Goal: Complete application form: Complete application form

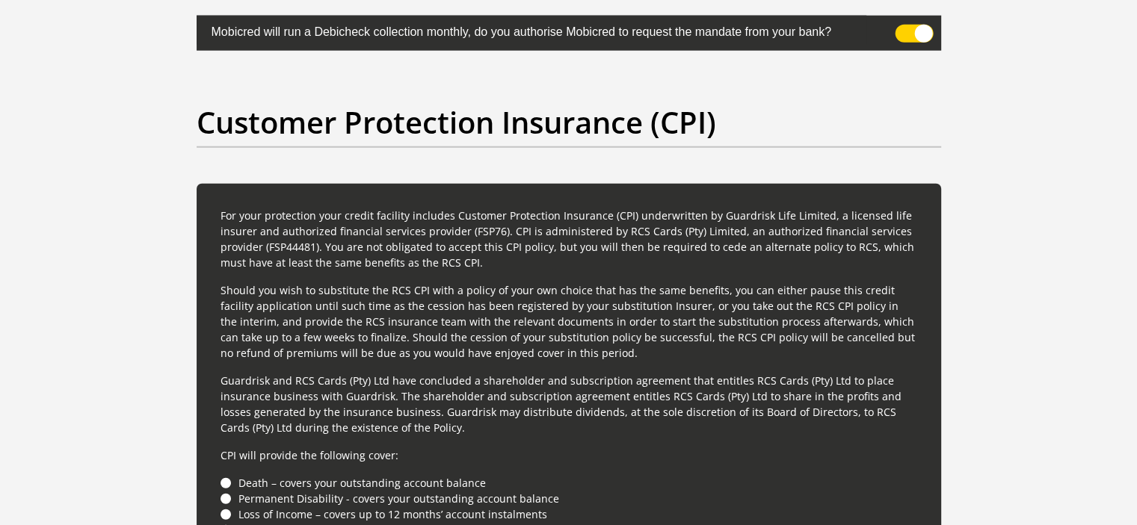
scroll to position [3823, 0]
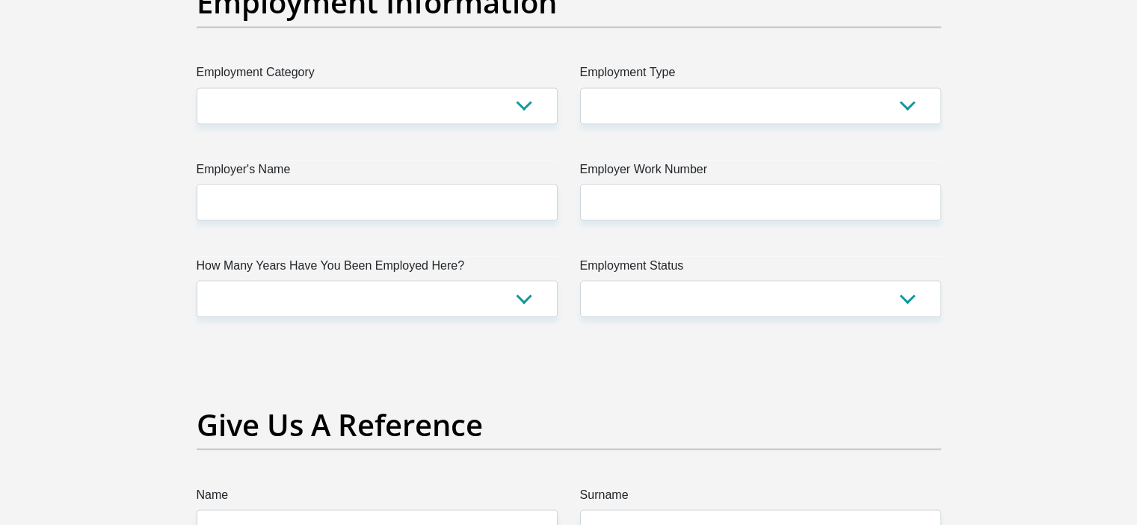
scroll to position [2744, 0]
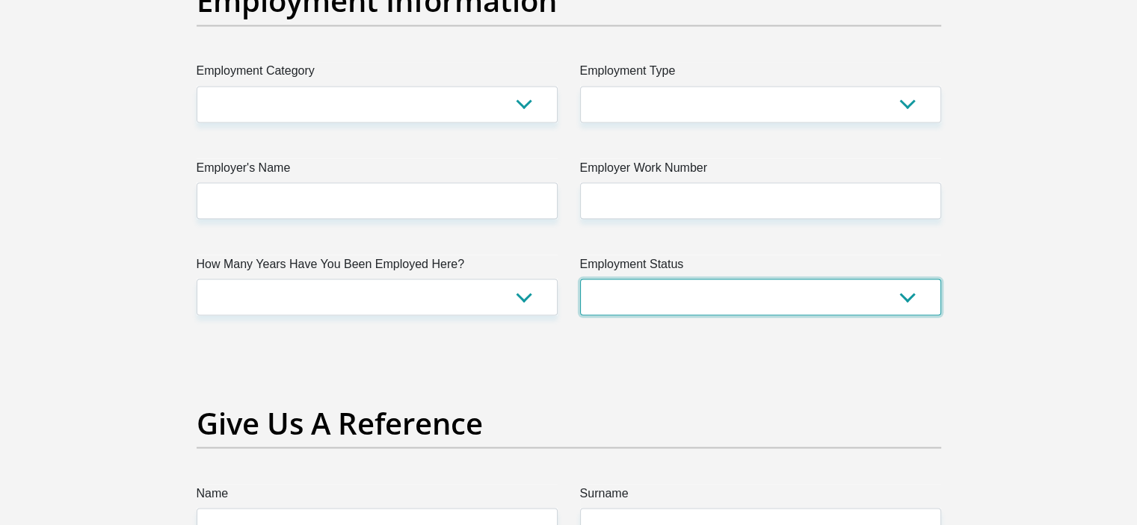
click at [909, 294] on select "Permanent/Full-time Part-time/Casual [DEMOGRAPHIC_DATA] Worker Self-Employed Ho…" at bounding box center [760, 297] width 361 height 37
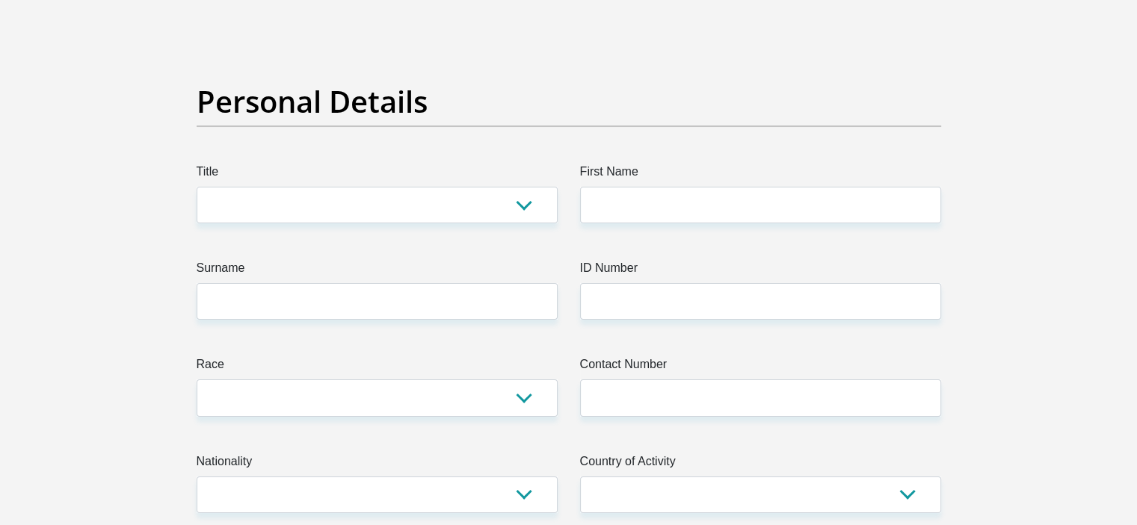
scroll to position [67, 0]
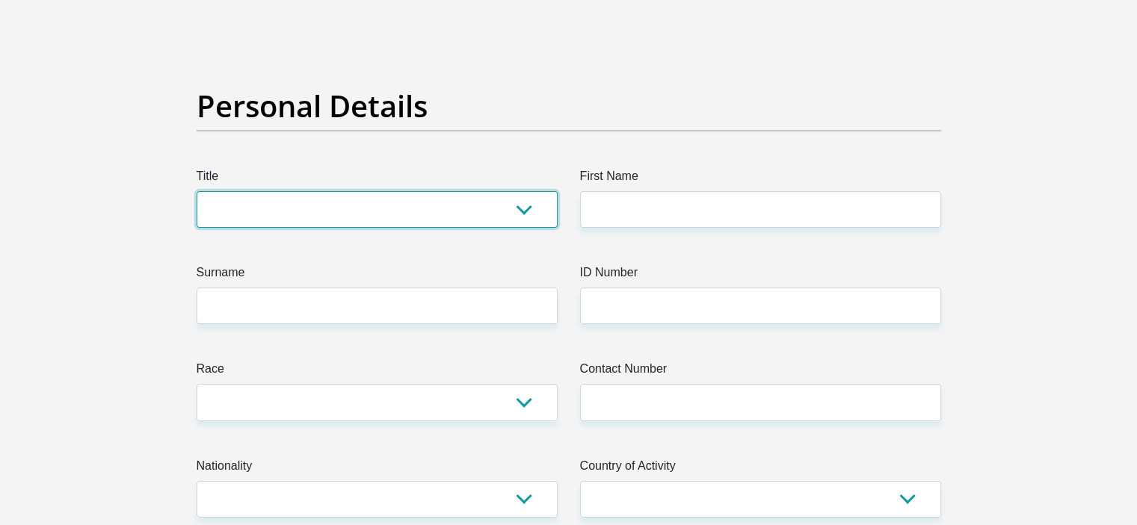
click at [418, 205] on select "Mr Ms Mrs Dr [PERSON_NAME]" at bounding box center [377, 209] width 361 height 37
select select "Mr"
click at [197, 191] on select "Mr Ms Mrs Dr [PERSON_NAME]" at bounding box center [377, 209] width 361 height 37
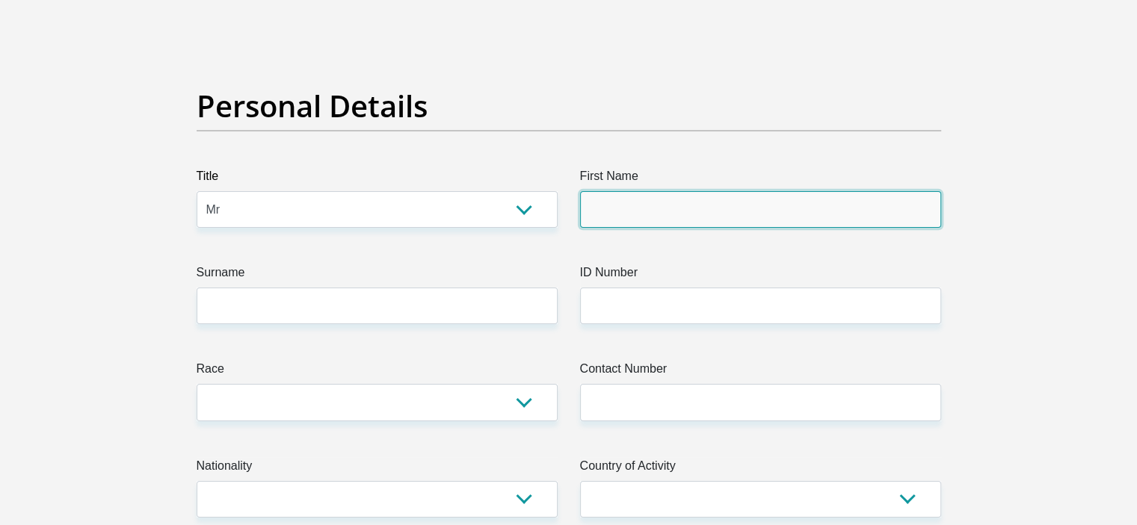
click at [618, 204] on input "First Name" at bounding box center [760, 209] width 361 height 37
type input "Keagan"
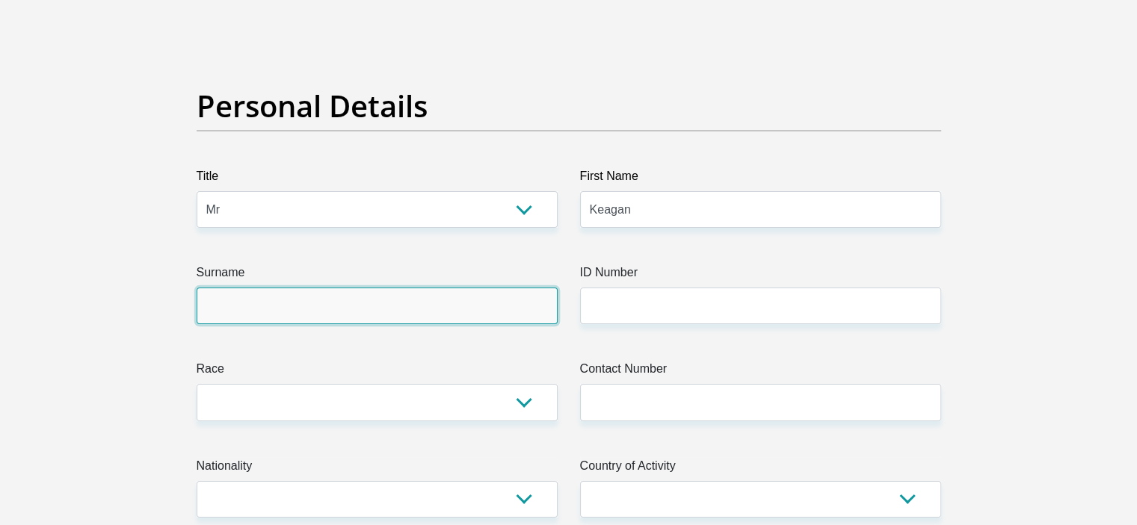
click at [372, 305] on input "Surname" at bounding box center [377, 306] width 361 height 37
type input "[PERSON_NAME]"
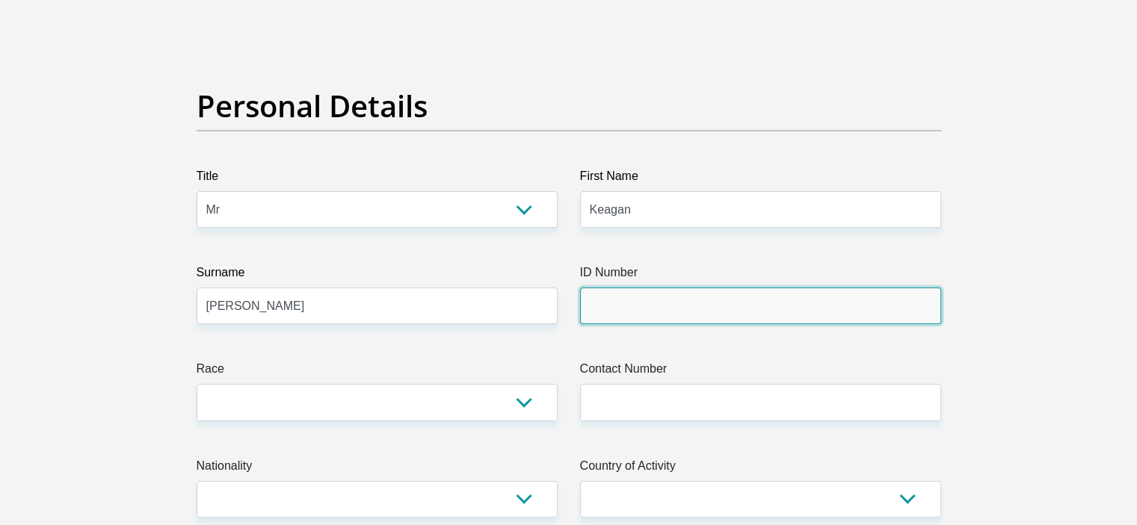
click at [660, 306] on input "ID Number" at bounding box center [760, 306] width 361 height 37
type input "0112065256086"
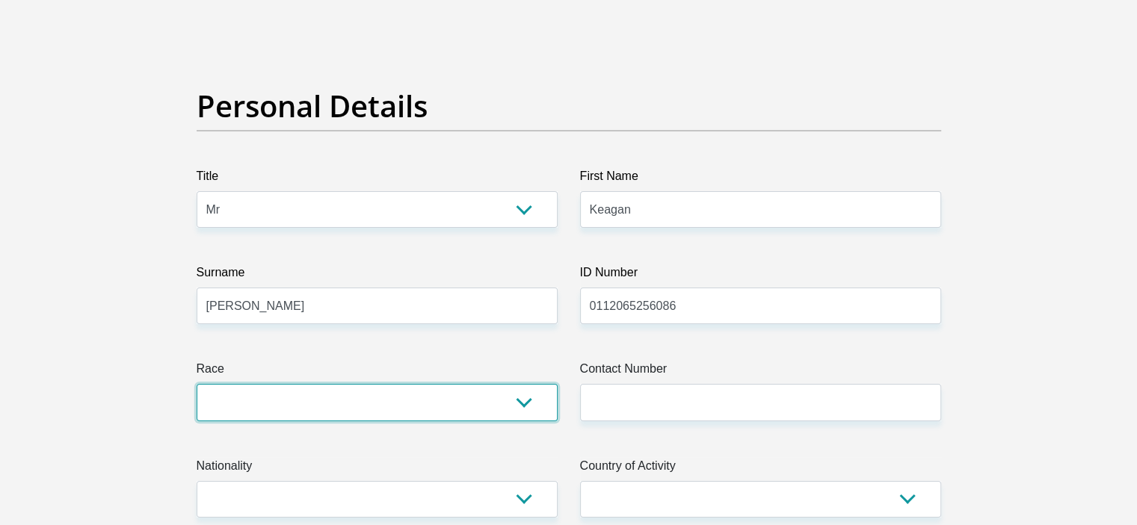
click at [507, 392] on select "Black Coloured Indian White Other" at bounding box center [377, 402] width 361 height 37
select select "4"
click at [197, 384] on select "Black Coloured Indian White Other" at bounding box center [377, 402] width 361 height 37
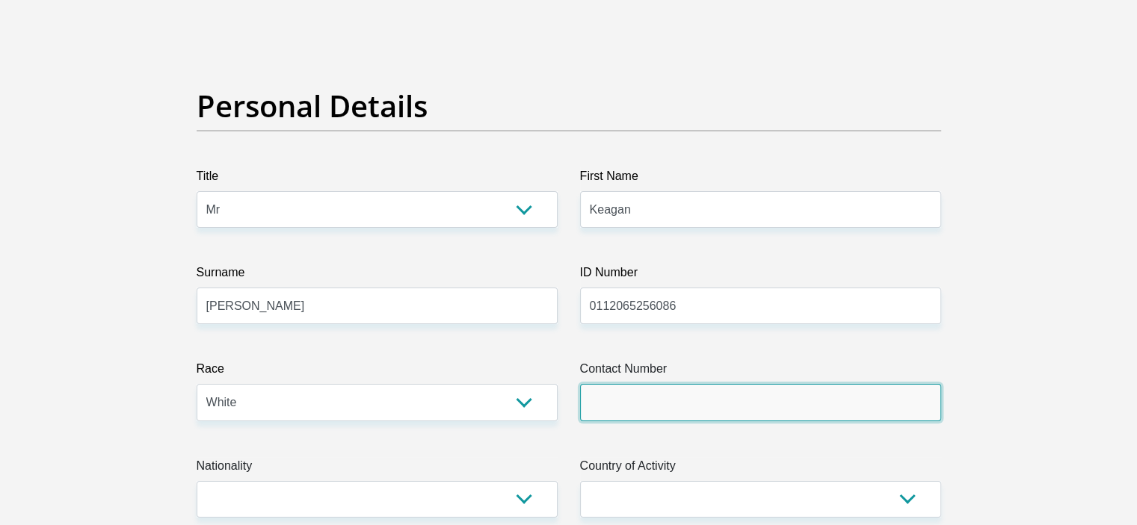
click at [723, 401] on input "Contact Number" at bounding box center [760, 402] width 361 height 37
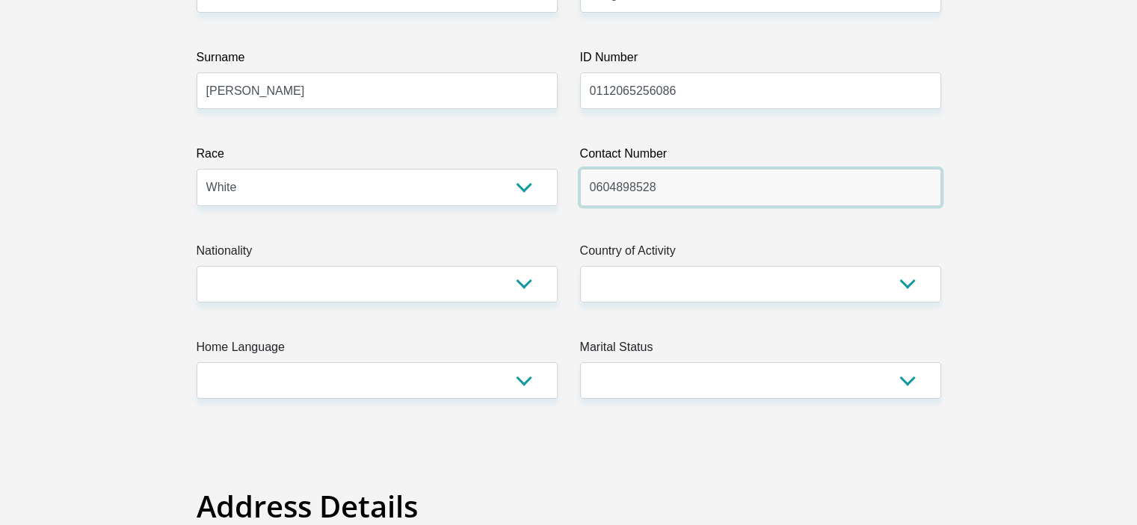
scroll to position [347, 0]
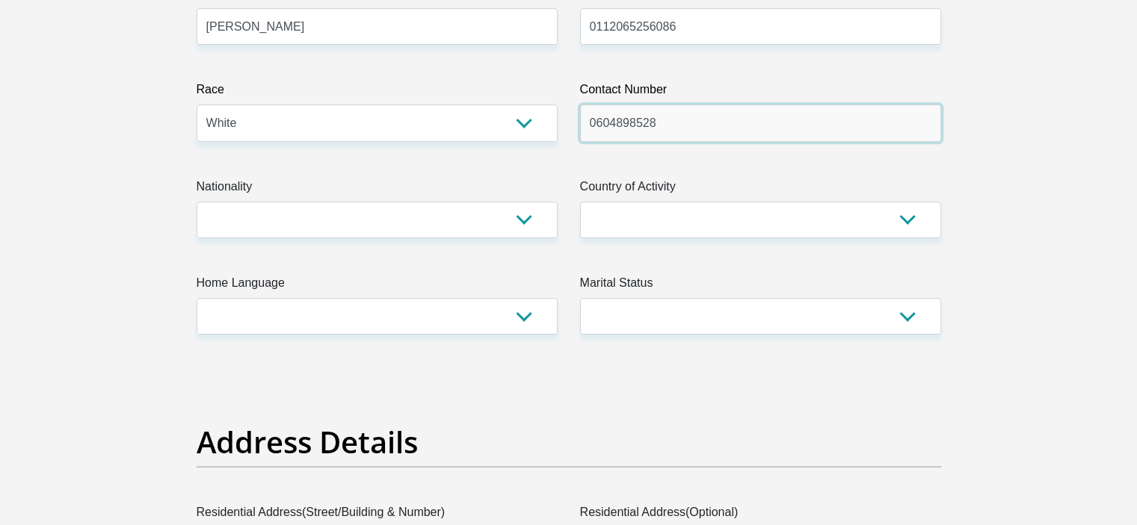
type input "0604898528"
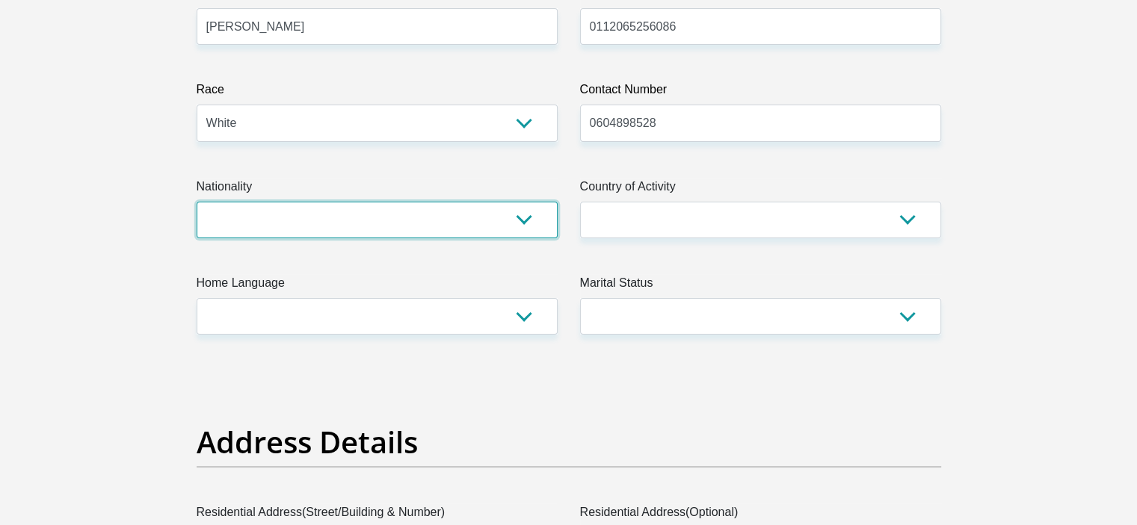
click at [489, 223] on select "[GEOGRAPHIC_DATA] [GEOGRAPHIC_DATA] [GEOGRAPHIC_DATA] [GEOGRAPHIC_DATA] [GEOGRA…" at bounding box center [377, 220] width 361 height 37
select select "ZAF"
click at [197, 202] on select "[GEOGRAPHIC_DATA] [GEOGRAPHIC_DATA] [GEOGRAPHIC_DATA] [GEOGRAPHIC_DATA] [GEOGRA…" at bounding box center [377, 220] width 361 height 37
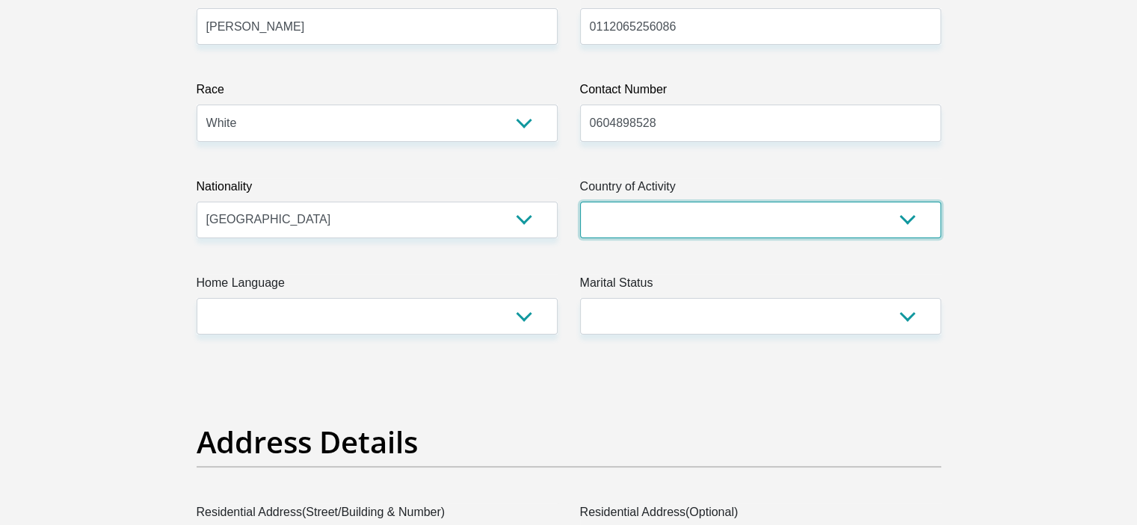
click at [705, 209] on select "[GEOGRAPHIC_DATA] [GEOGRAPHIC_DATA] [GEOGRAPHIC_DATA] [GEOGRAPHIC_DATA] [GEOGRA…" at bounding box center [760, 220] width 361 height 37
select select "ZAF"
click at [580, 202] on select "[GEOGRAPHIC_DATA] [GEOGRAPHIC_DATA] [GEOGRAPHIC_DATA] [GEOGRAPHIC_DATA] [GEOGRA…" at bounding box center [760, 220] width 361 height 37
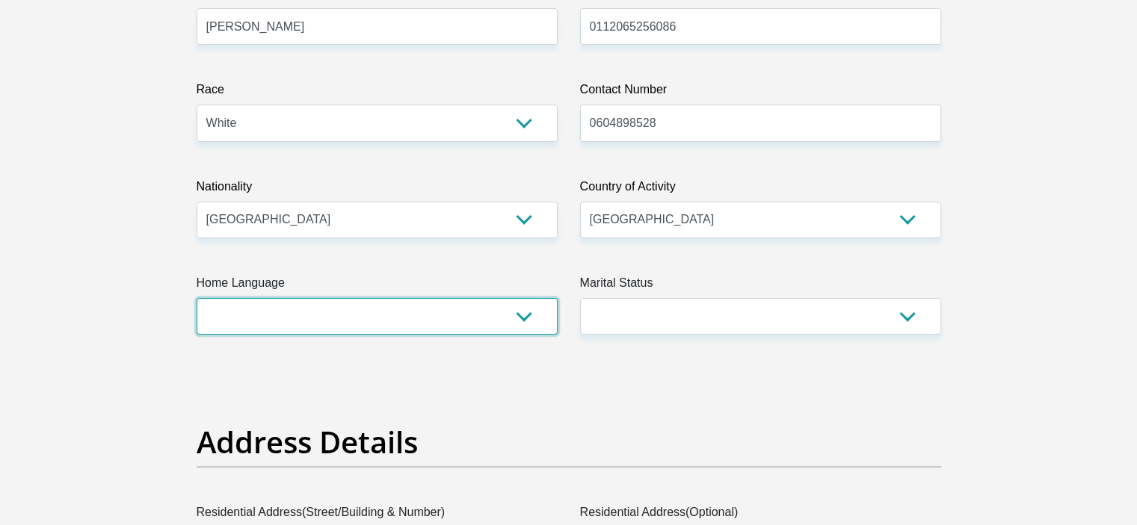
click at [308, 323] on select "Afrikaans English Sepedi South Ndebele Southern Sotho Swati Tsonga Tswana Venda…" at bounding box center [377, 316] width 361 height 37
select select "eng"
click at [197, 298] on select "Afrikaans English Sepedi South Ndebele Southern Sotho Swati Tsonga Tswana Venda…" at bounding box center [377, 316] width 361 height 37
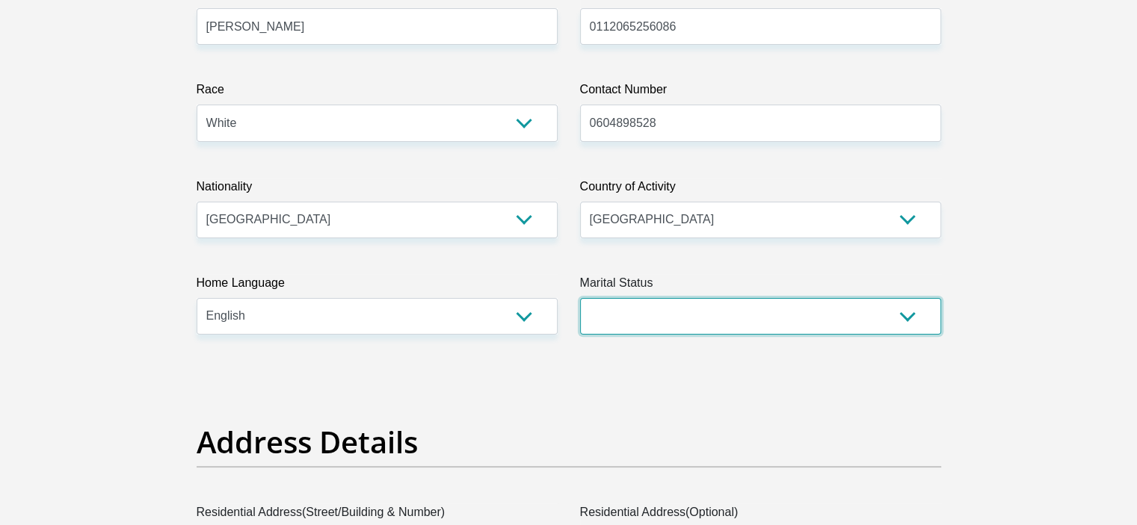
click at [805, 329] on select "Married ANC Single Divorced Widowed Married COP or Customary Law" at bounding box center [760, 316] width 361 height 37
select select "2"
click at [580, 298] on select "Married ANC Single Divorced Widowed Married COP or Customary Law" at bounding box center [760, 316] width 361 height 37
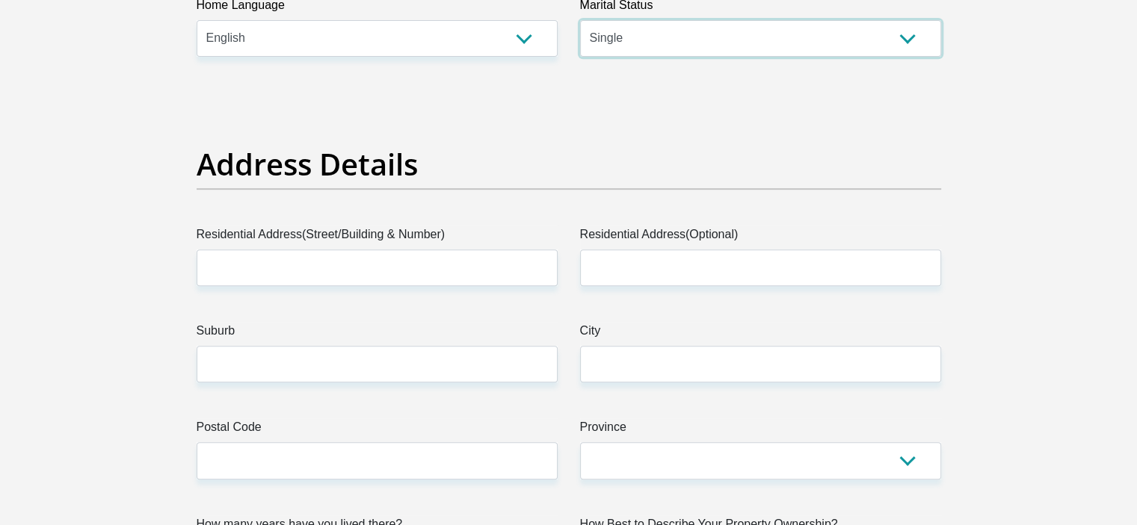
scroll to position [626, 0]
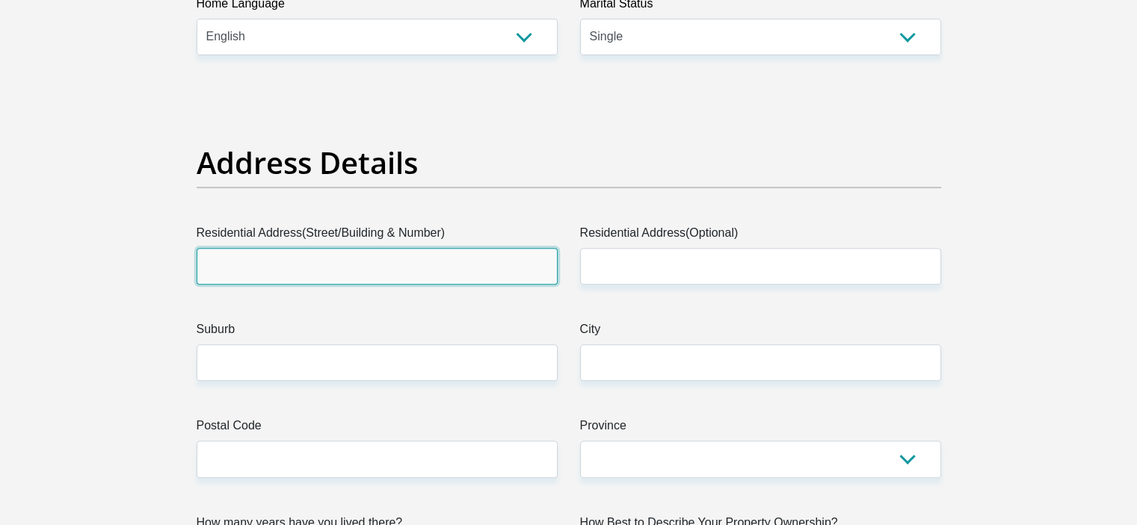
click at [433, 273] on input "Residential Address(Street/Building & Number)" at bounding box center [377, 266] width 361 height 37
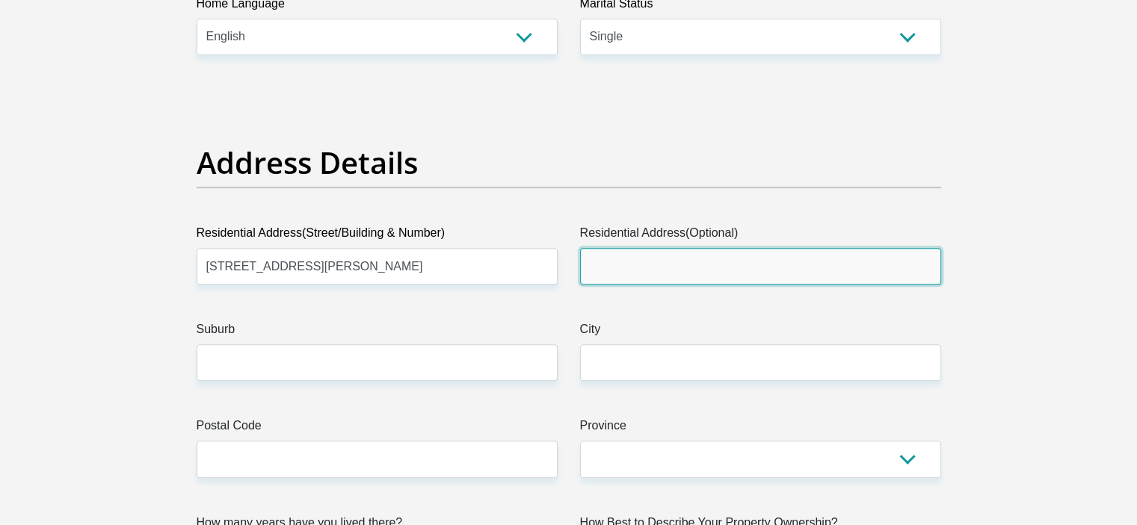
click at [605, 265] on input "Residential Address(Optional)" at bounding box center [760, 266] width 361 height 37
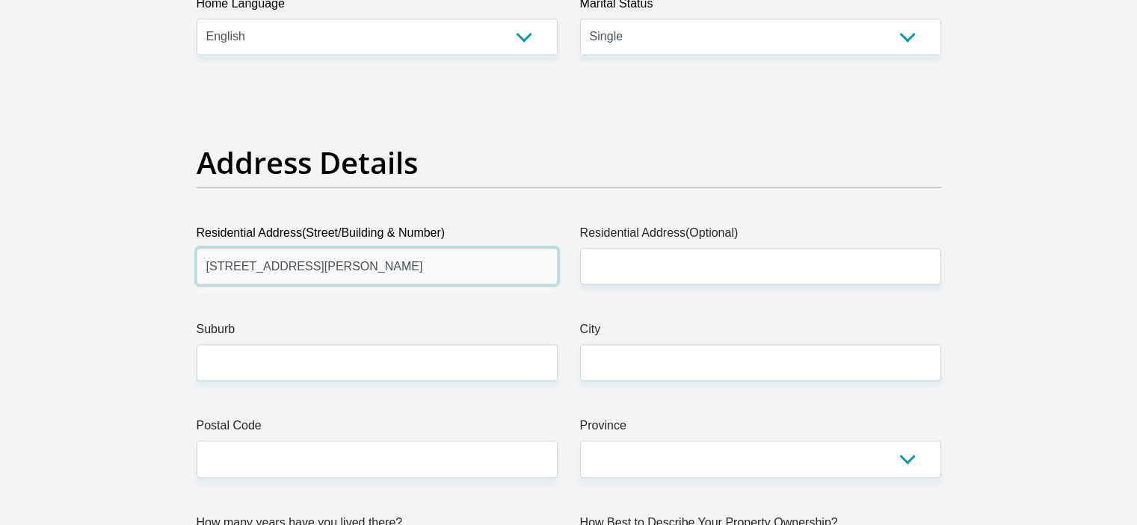
click at [385, 270] on input "[STREET_ADDRESS][PERSON_NAME]" at bounding box center [377, 266] width 361 height 37
type input "[STREET_ADDRESS][PERSON_NAME]"
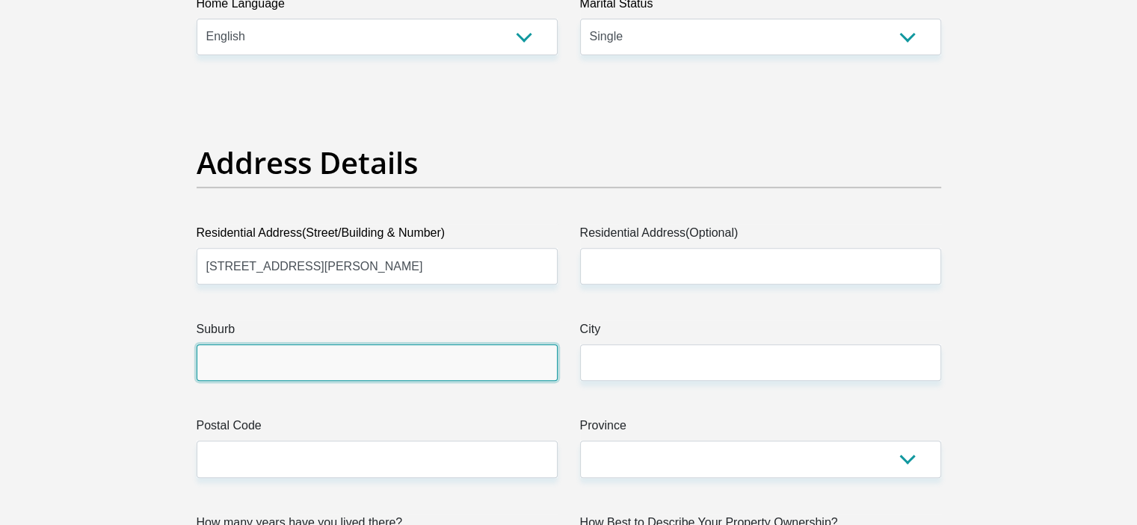
click at [292, 361] on input "Suburb" at bounding box center [377, 362] width 361 height 37
type input "[GEOGRAPHIC_DATA]"
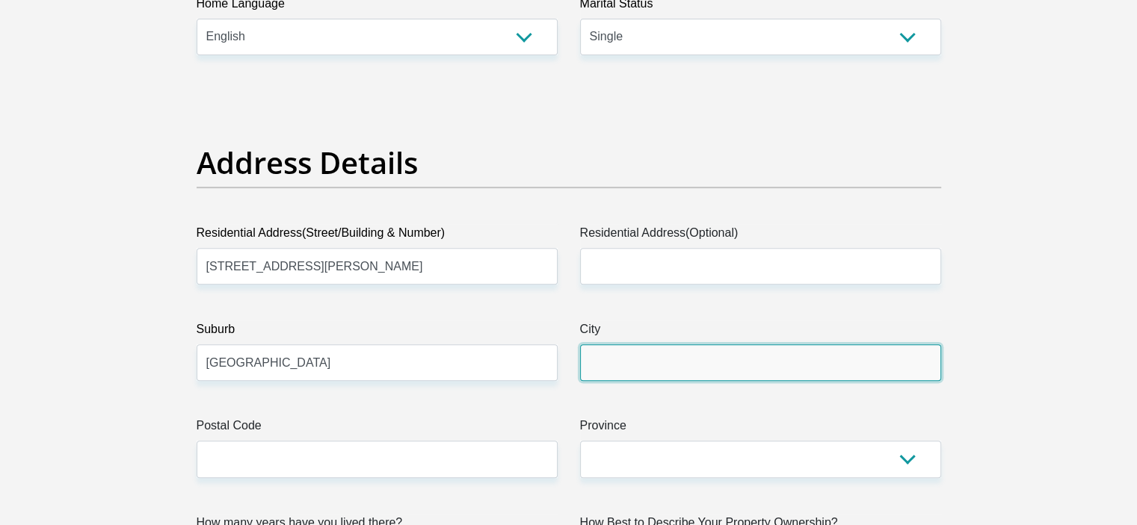
click at [632, 360] on input "City" at bounding box center [760, 362] width 361 height 37
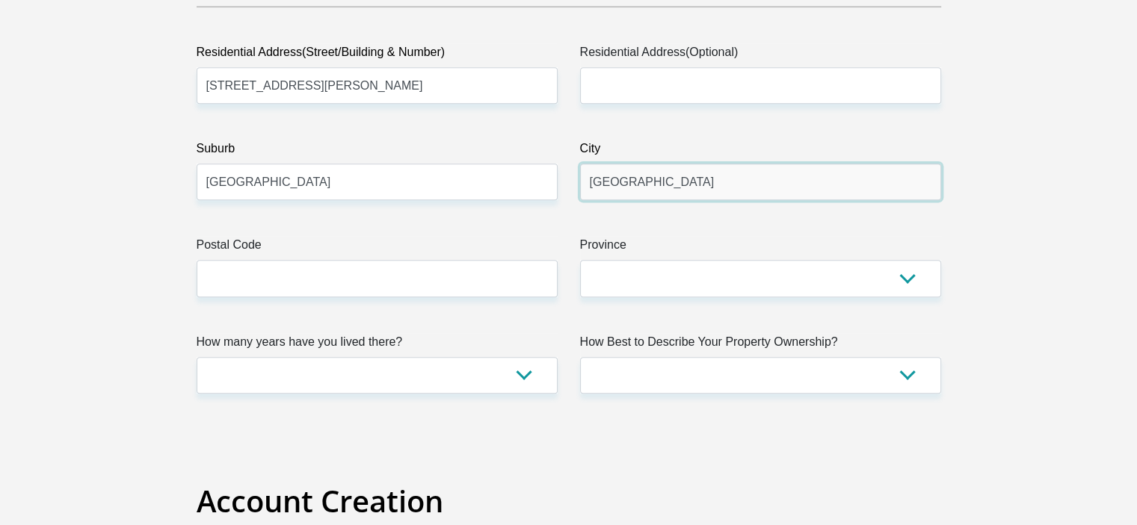
scroll to position [817, 0]
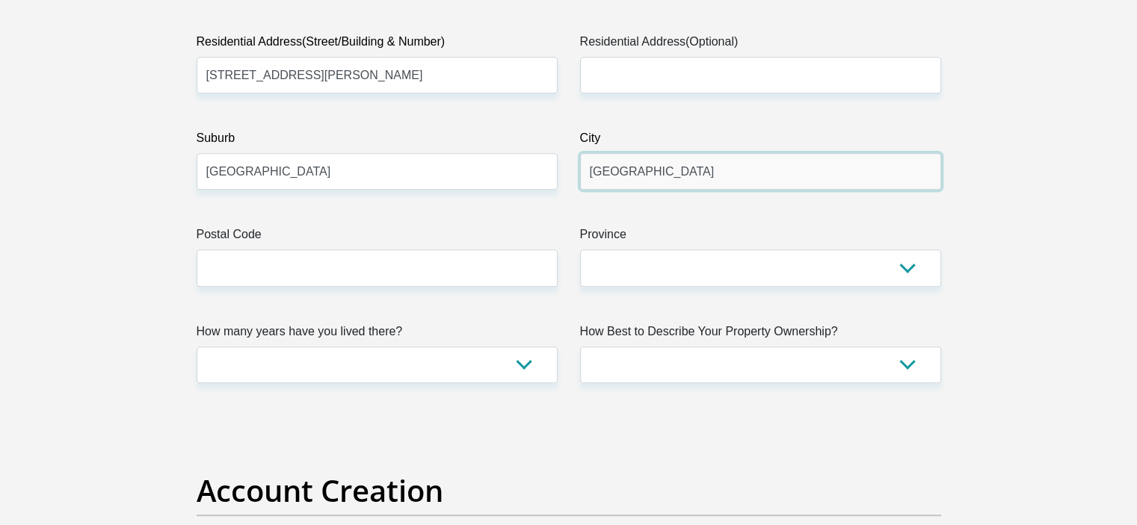
type input "[GEOGRAPHIC_DATA]"
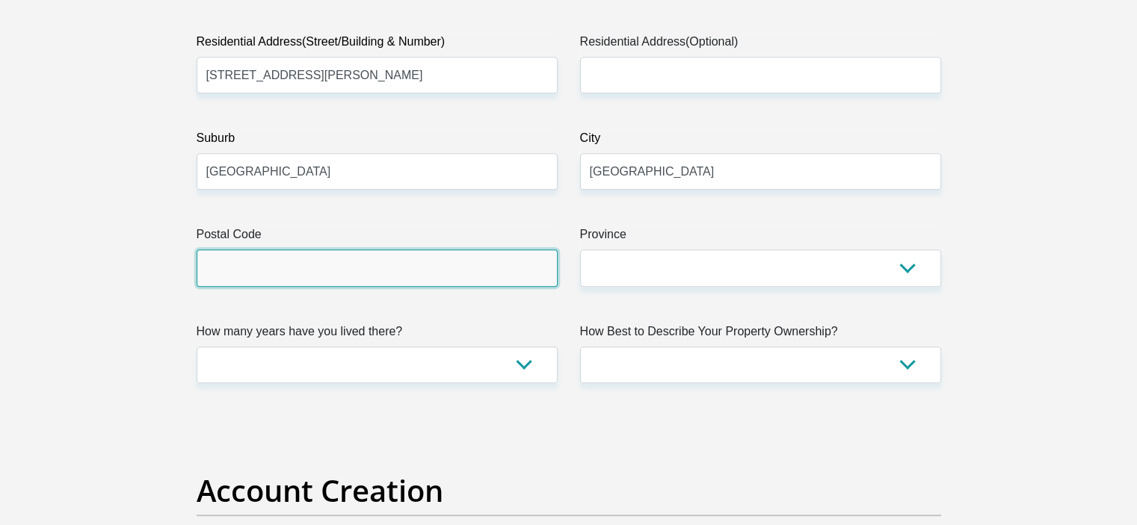
click at [352, 267] on input "Postal Code" at bounding box center [377, 268] width 361 height 37
type input "7130"
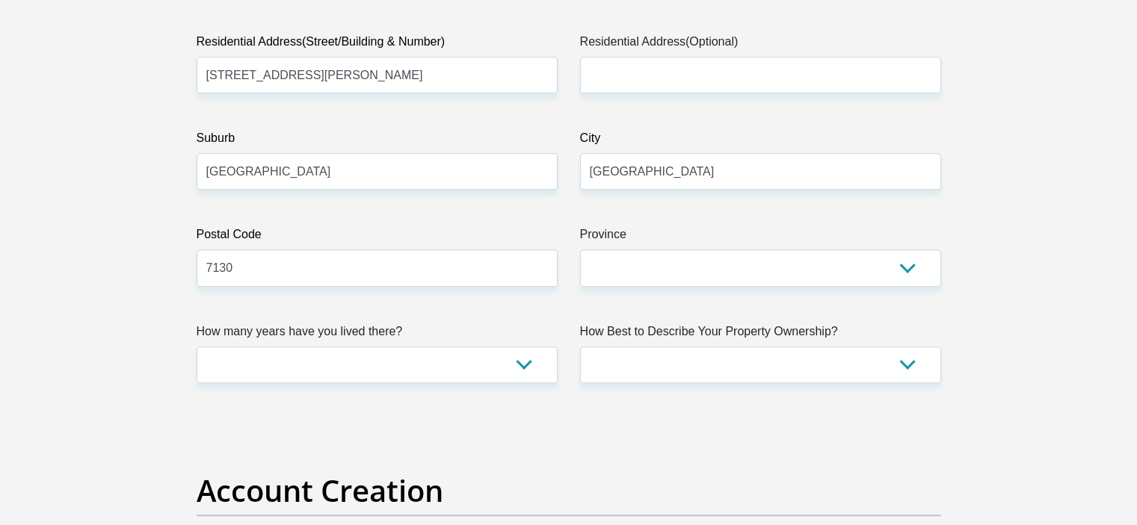
click at [614, 276] on select "Eastern Cape Free State [GEOGRAPHIC_DATA] [GEOGRAPHIC_DATA][DATE] [GEOGRAPHIC_D…" at bounding box center [760, 268] width 361 height 37
select select "Western Cape"
click at [580, 250] on select "Eastern Cape Free State [GEOGRAPHIC_DATA] [GEOGRAPHIC_DATA][DATE] [GEOGRAPHIC_D…" at bounding box center [760, 268] width 361 height 37
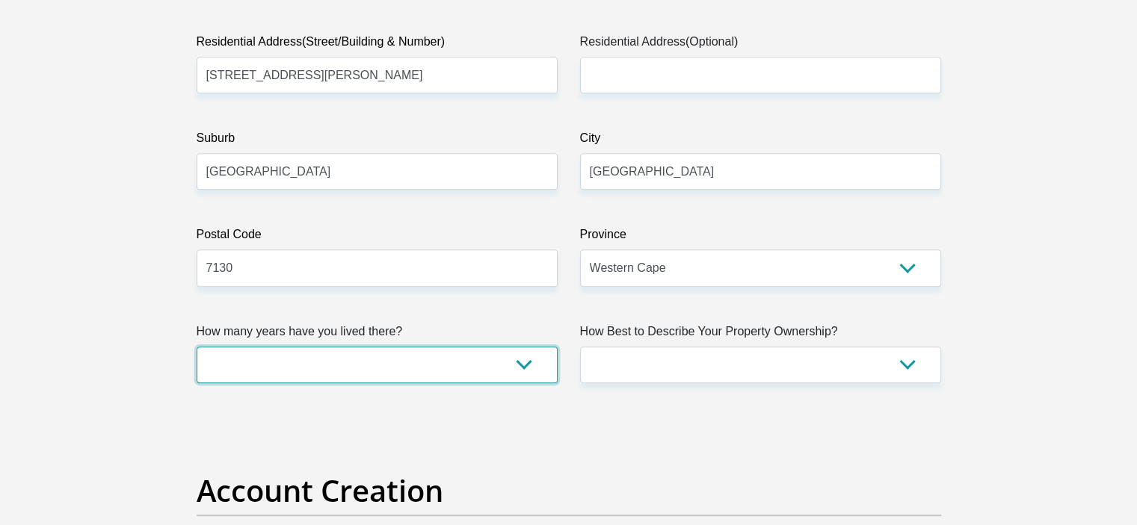
click at [421, 374] on select "less than 1 year 1-3 years 3-5 years 5+ years" at bounding box center [377, 365] width 361 height 37
click at [197, 347] on select "less than 1 year 1-3 years 3-5 years 5+ years" at bounding box center [377, 365] width 361 height 37
click at [525, 363] on select "less than 1 year 1-3 years 3-5 years 5+ years" at bounding box center [377, 365] width 361 height 37
select select "0"
click at [197, 347] on select "less than 1 year 1-3 years 3-5 years 5+ years" at bounding box center [377, 365] width 361 height 37
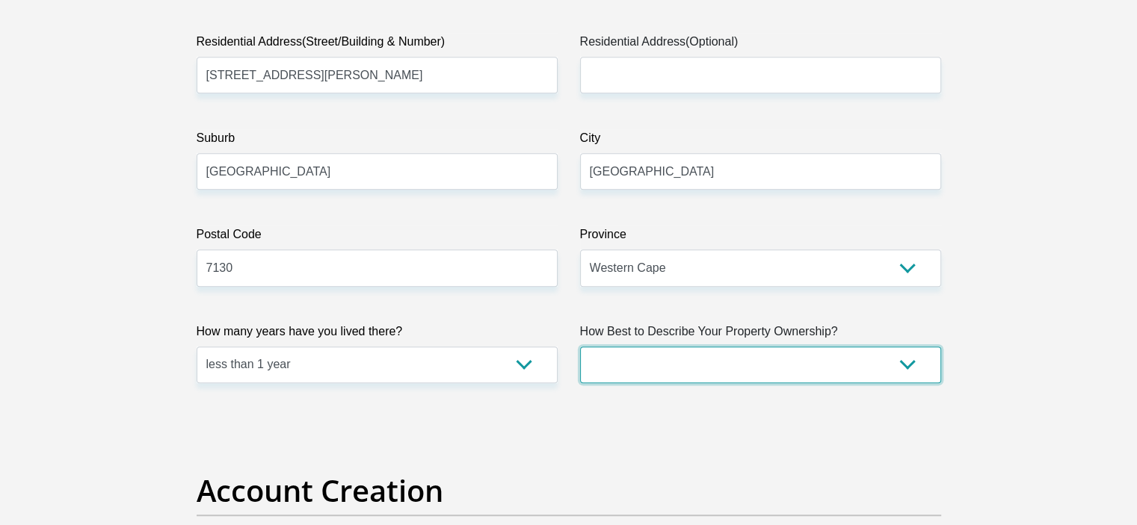
click at [747, 365] on select "Owned Rented Family Owned Company Dwelling" at bounding box center [760, 365] width 361 height 37
select select "Rented"
click at [580, 347] on select "Owned Rented Family Owned Company Dwelling" at bounding box center [760, 365] width 361 height 37
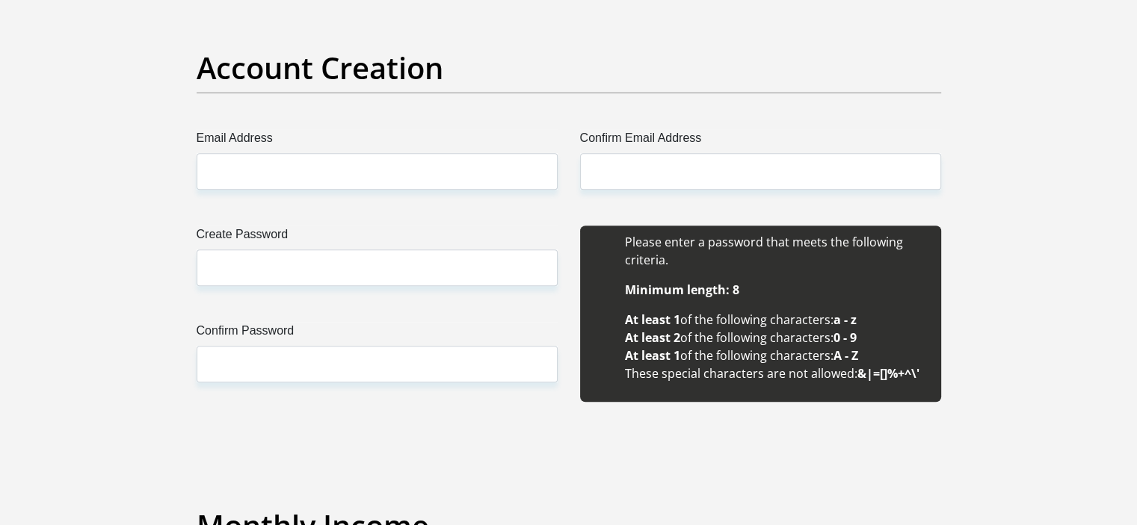
scroll to position [1242, 0]
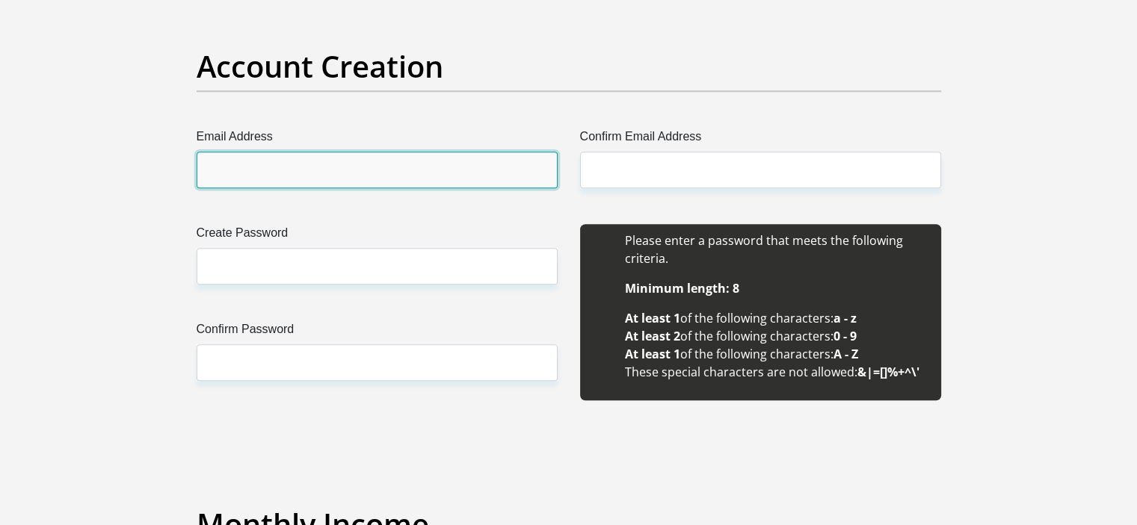
click at [400, 164] on input "Email Address" at bounding box center [377, 170] width 361 height 37
type input "[EMAIL_ADDRESS][DOMAIN_NAME]"
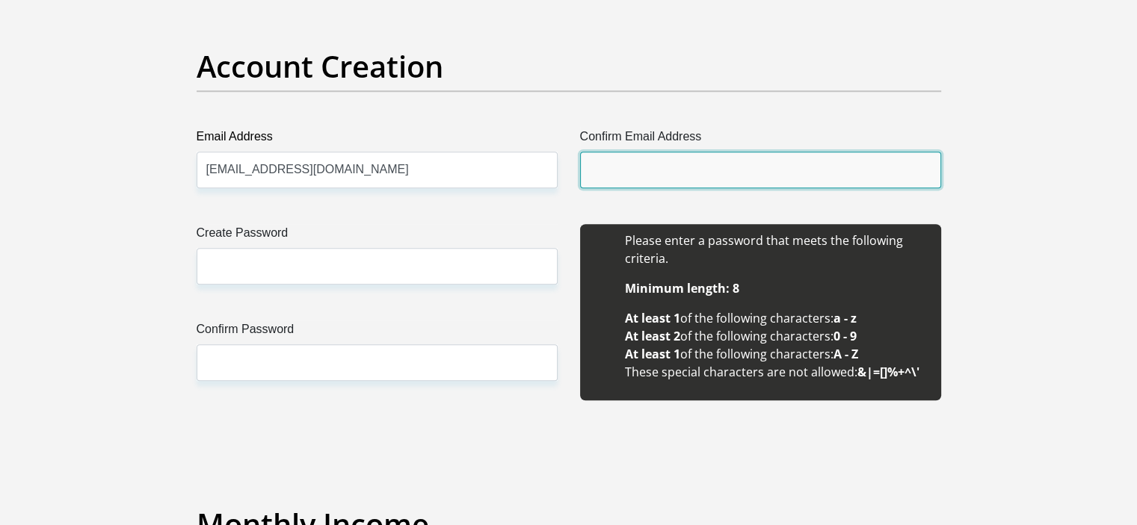
click at [633, 155] on input "Confirm Email Address" at bounding box center [760, 170] width 361 height 37
type input "[EMAIL_ADDRESS][DOMAIN_NAME]"
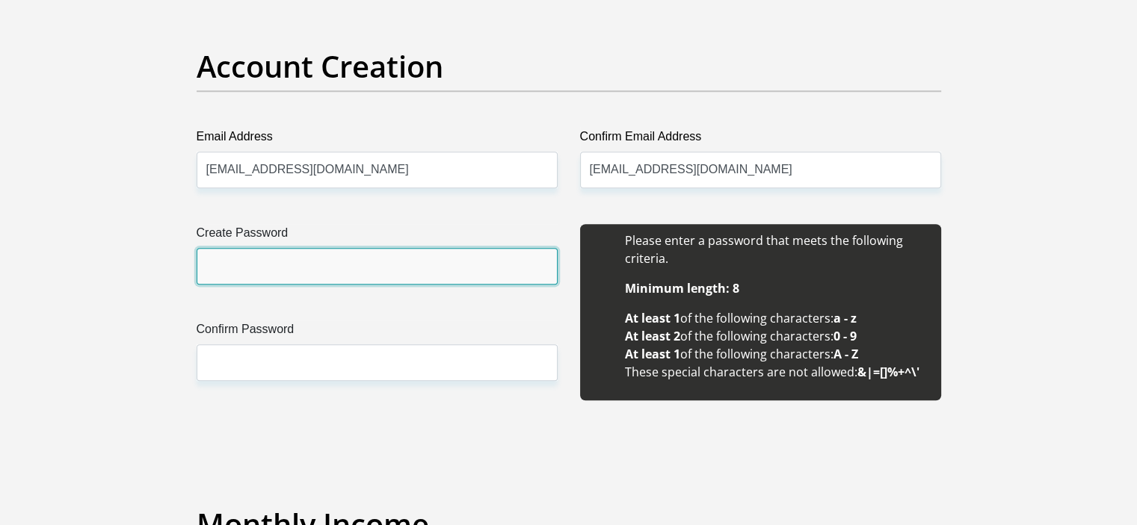
click at [385, 259] on input "Create Password" at bounding box center [377, 266] width 361 height 37
type input "Ke@g@nr@y01"
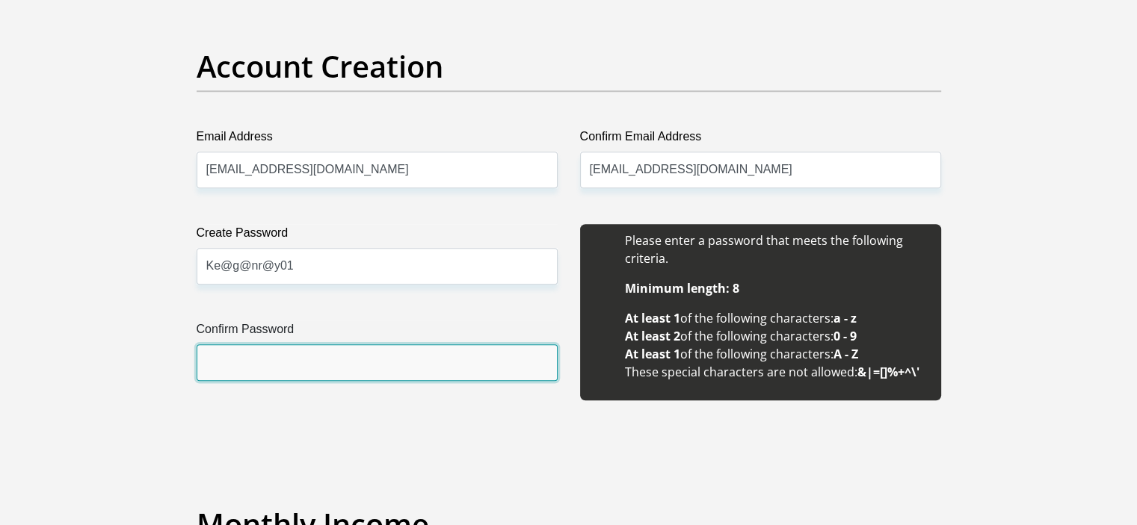
click at [358, 365] on input "Confirm Password" at bounding box center [377, 362] width 361 height 37
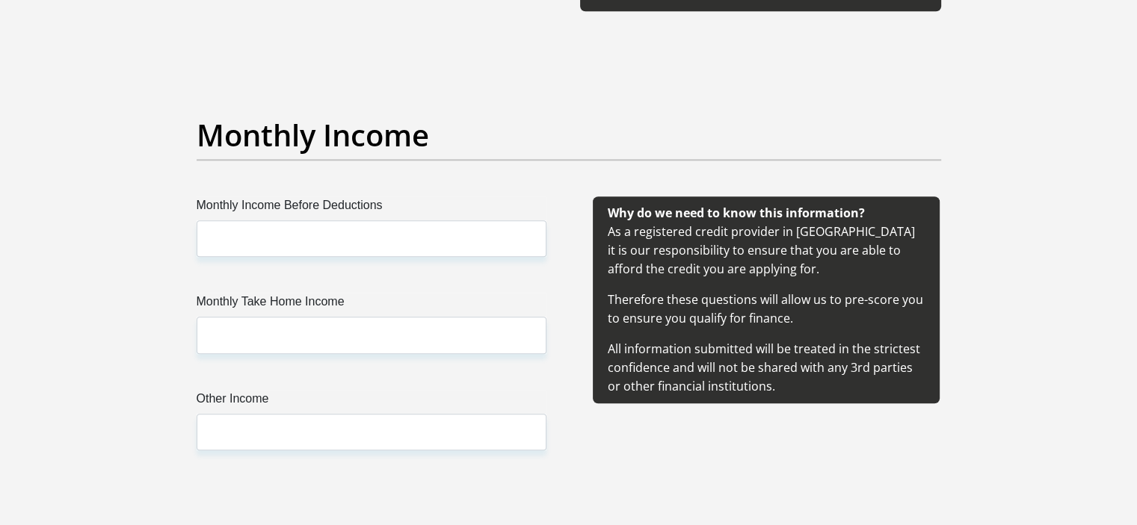
scroll to position [1653, 0]
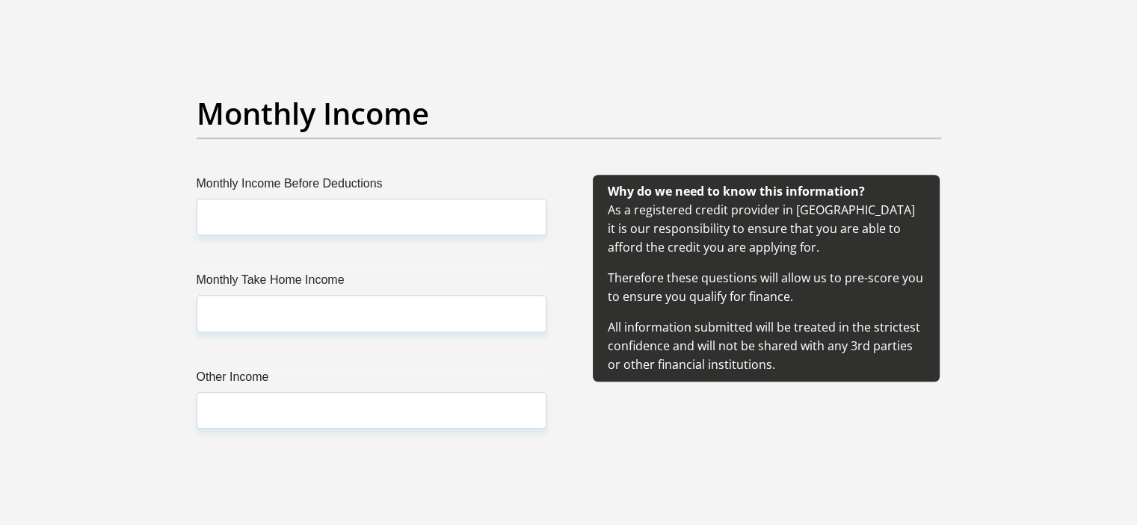
type input "Ke@g@nr@y01"
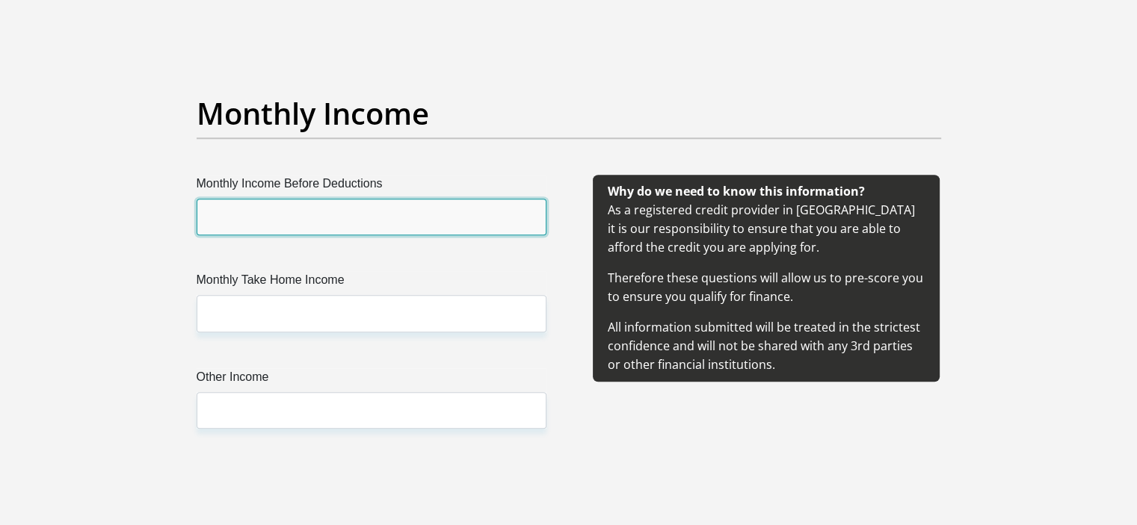
click at [346, 211] on input "Monthly Income Before Deductions" at bounding box center [372, 217] width 350 height 37
type input "18000"
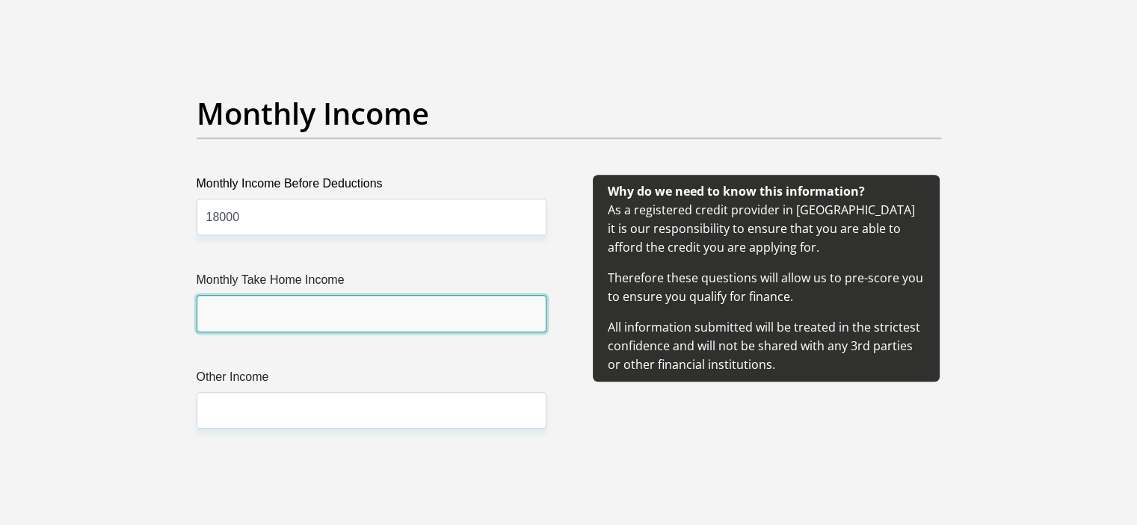
click at [267, 318] on input "Monthly Take Home Income" at bounding box center [372, 313] width 350 height 37
type input "16019"
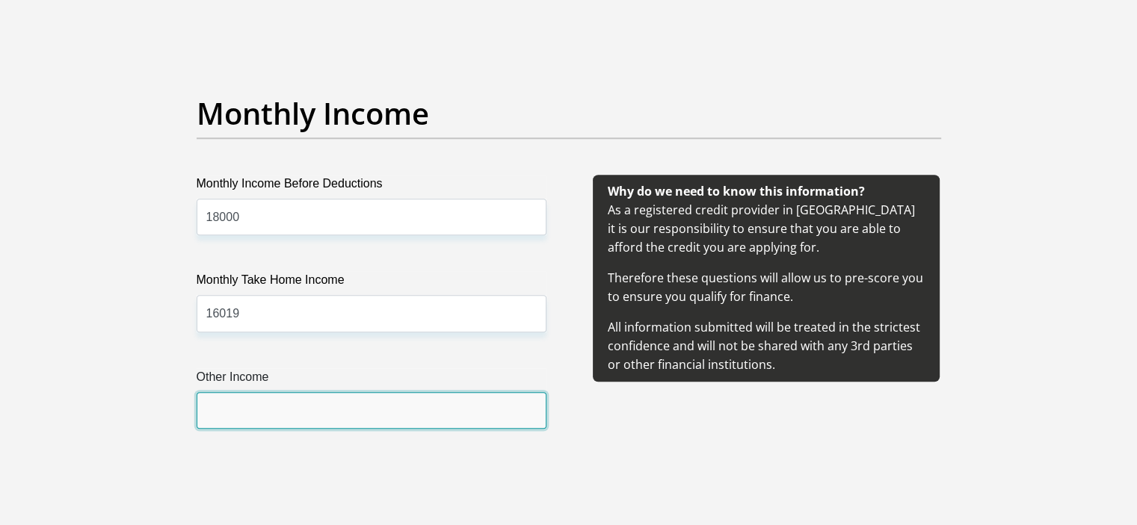
click at [250, 412] on input "Other Income" at bounding box center [372, 410] width 350 height 37
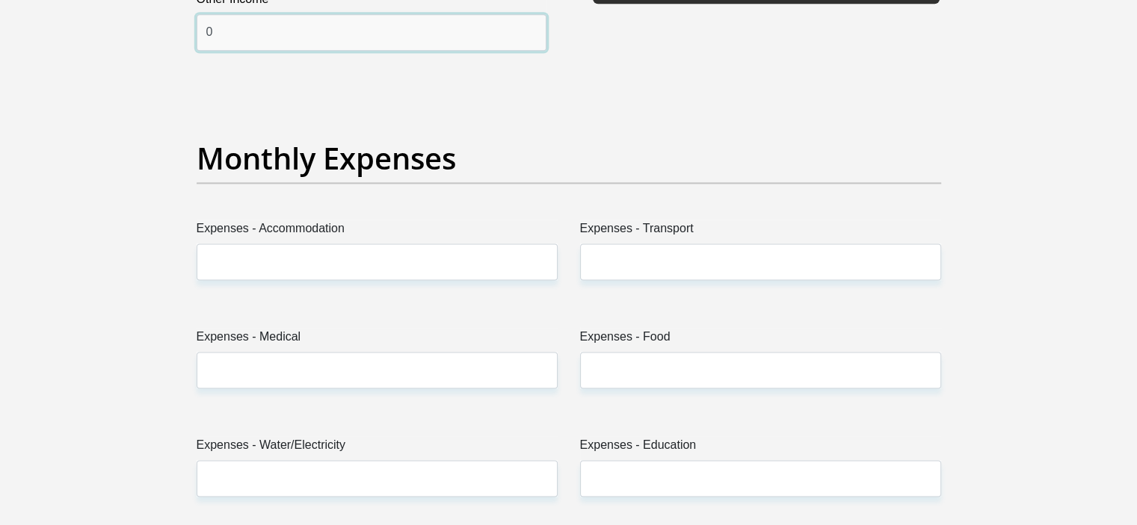
scroll to position [2041, 0]
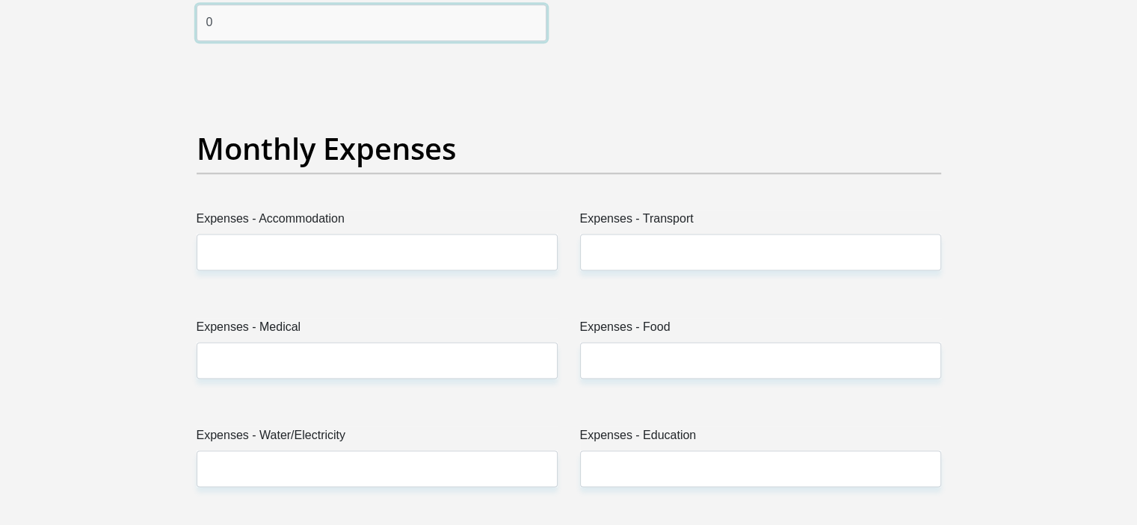
type input "0"
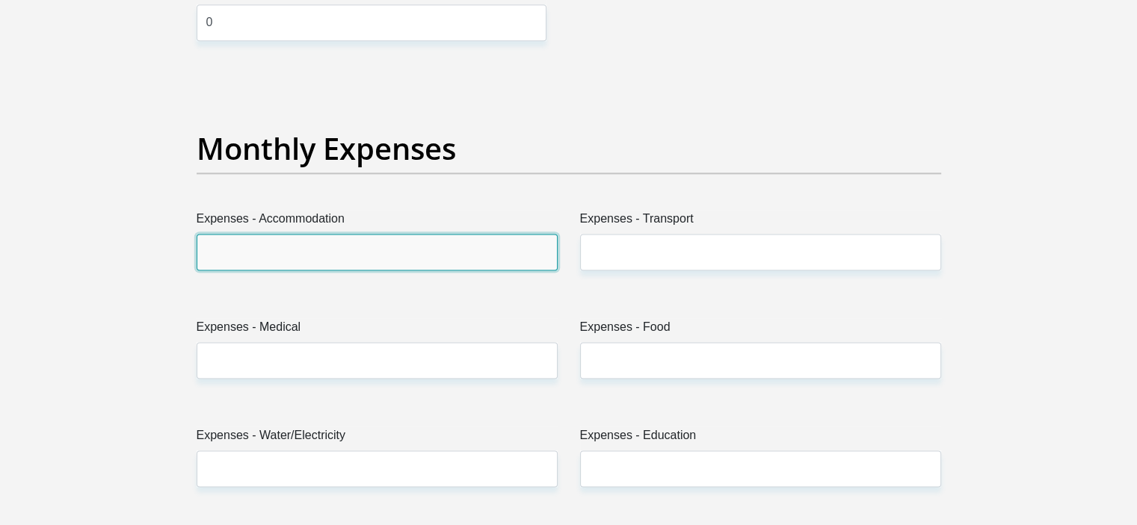
click at [275, 247] on input "Expenses - Accommodation" at bounding box center [377, 252] width 361 height 37
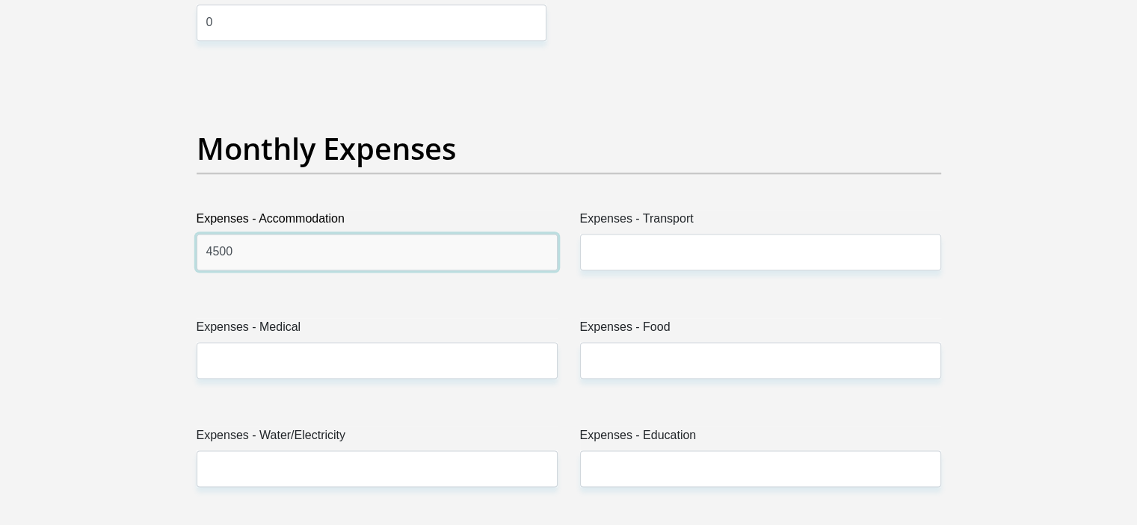
type input "4500"
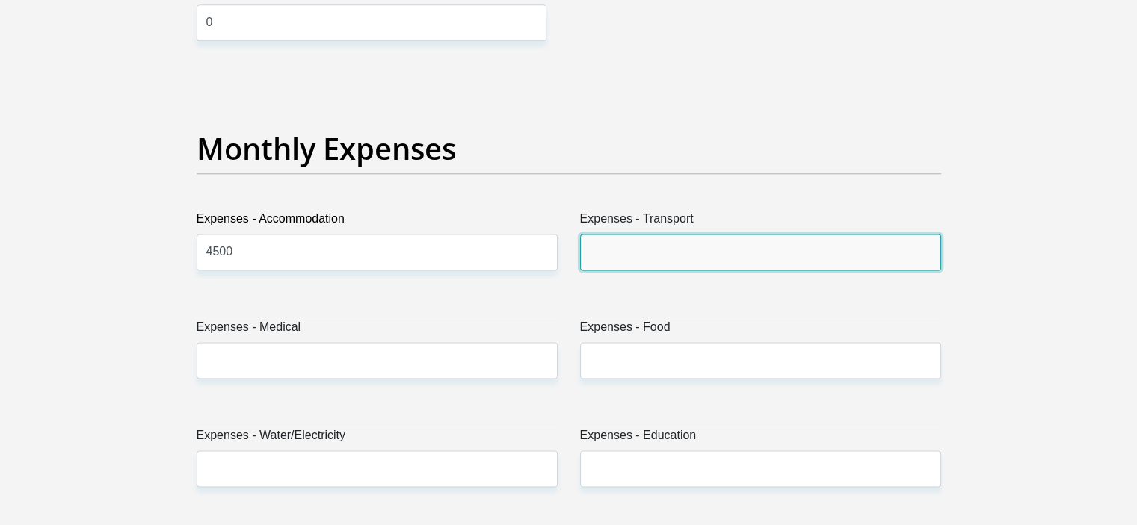
click at [649, 256] on input "Expenses - Transport" at bounding box center [760, 252] width 361 height 37
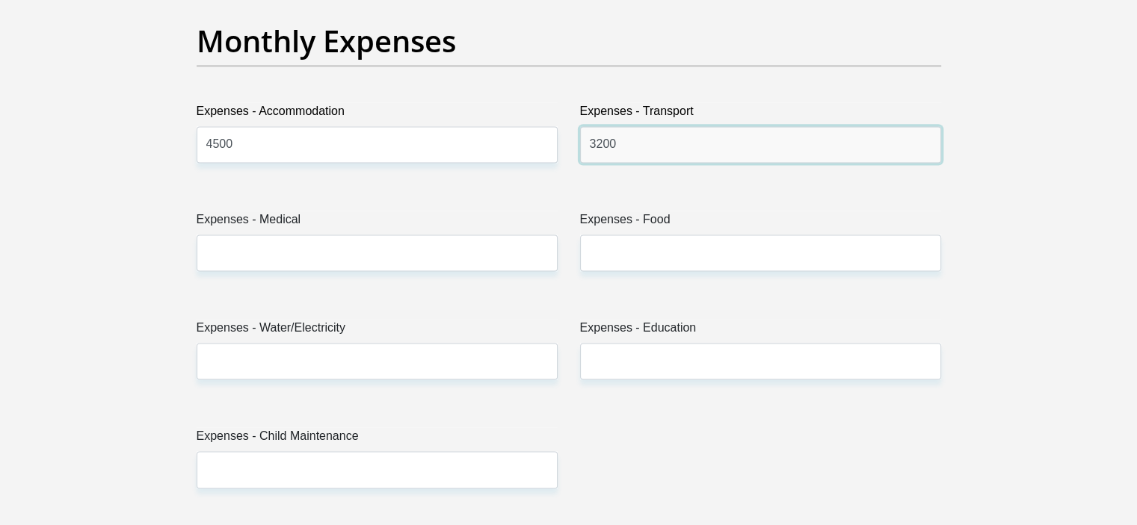
scroll to position [2149, 0]
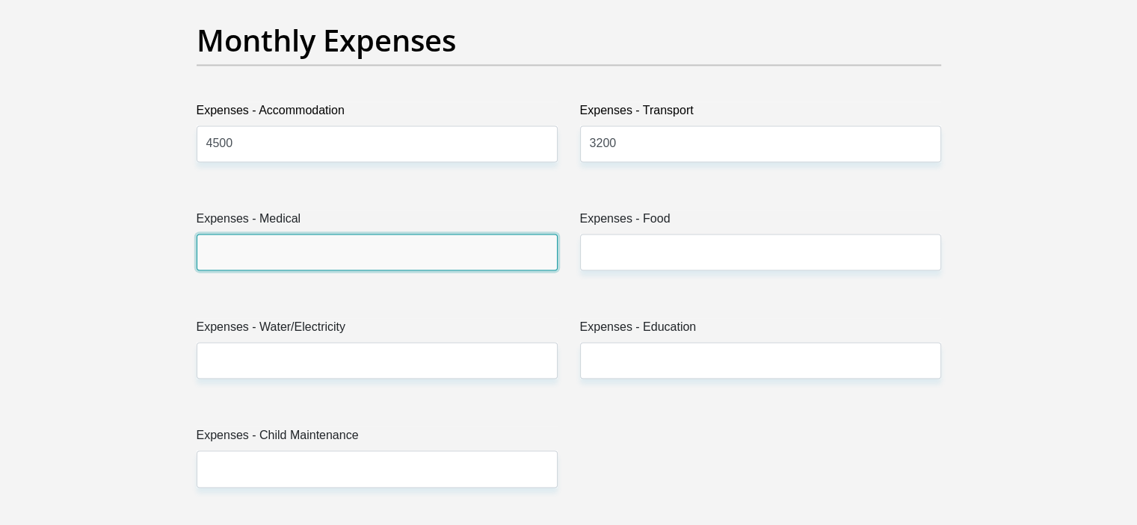
click at [290, 250] on input "Expenses - Medical" at bounding box center [377, 252] width 361 height 37
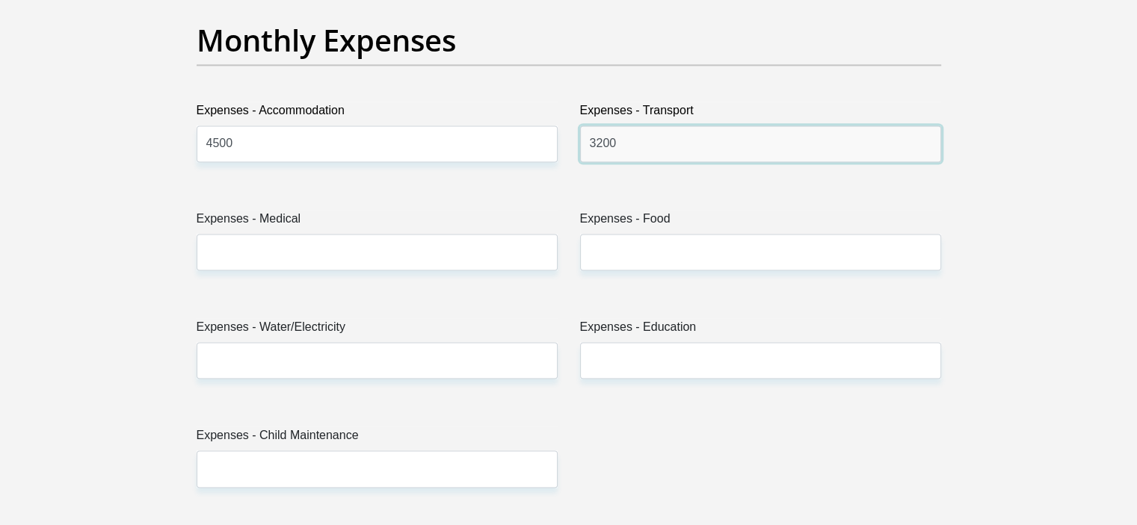
drag, startPoint x: 625, startPoint y: 143, endPoint x: 572, endPoint y: 148, distance: 54.1
click at [572, 148] on div "Expenses - Transport 3200" at bounding box center [760, 138] width 383 height 72
type input "2900"
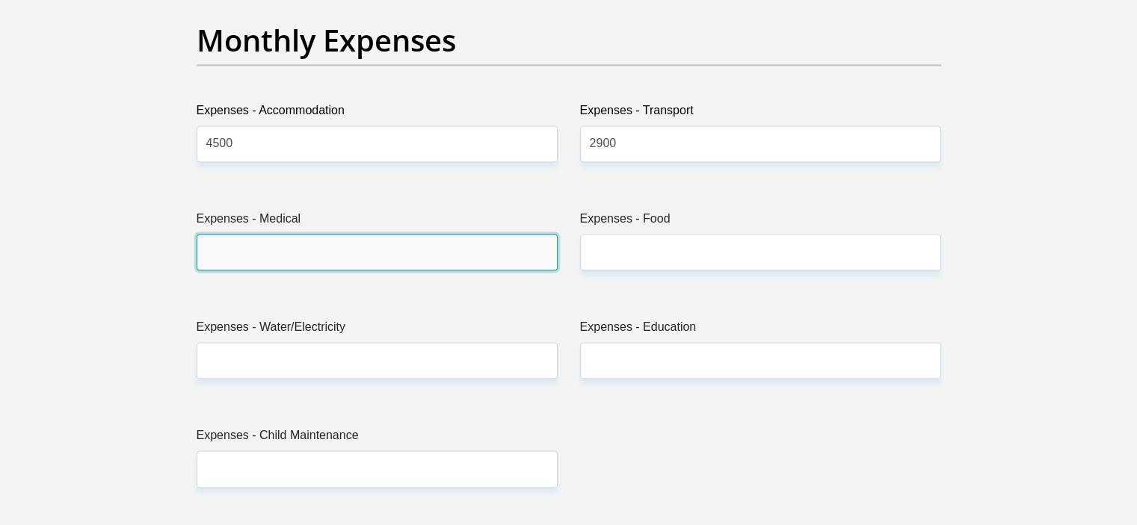
click at [398, 242] on input "Expenses - Medical" at bounding box center [377, 252] width 361 height 37
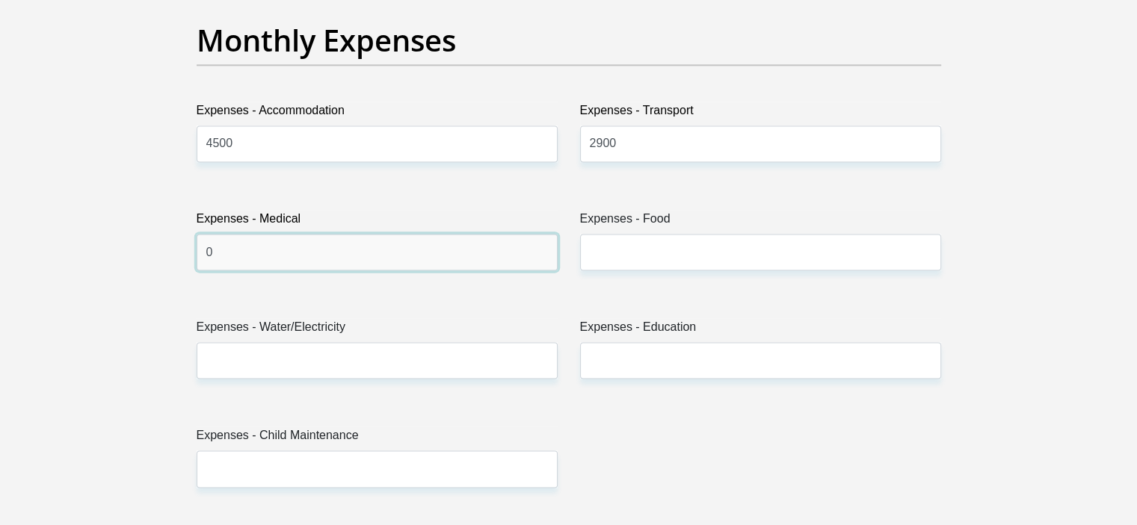
type input "0"
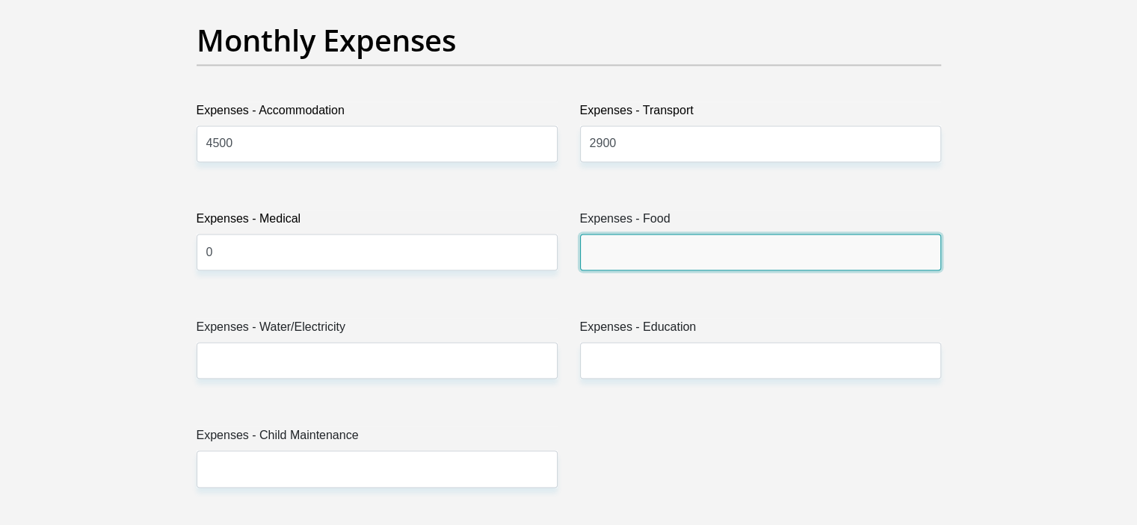
click at [679, 245] on input "Expenses - Food" at bounding box center [760, 252] width 361 height 37
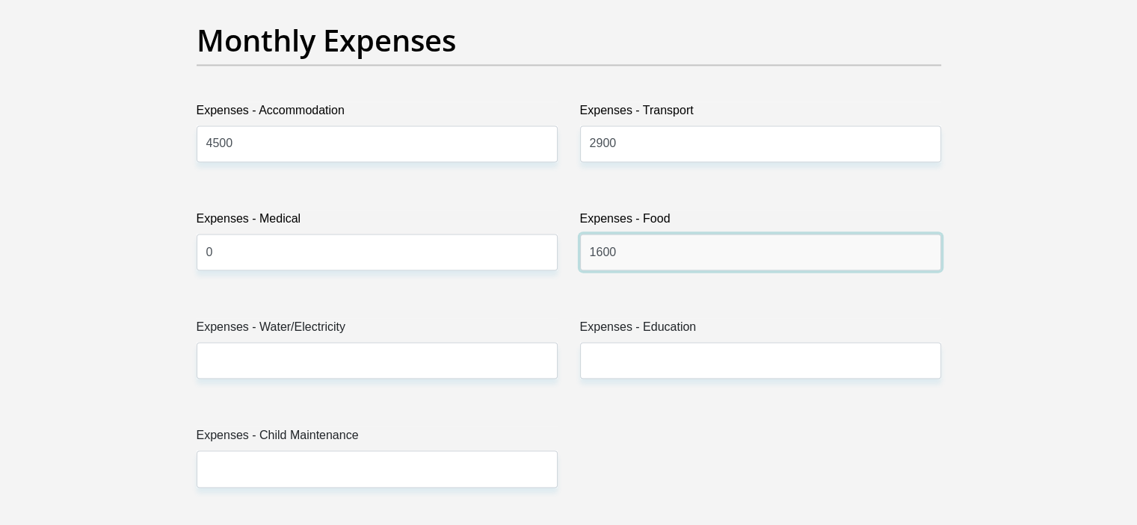
type input "1600"
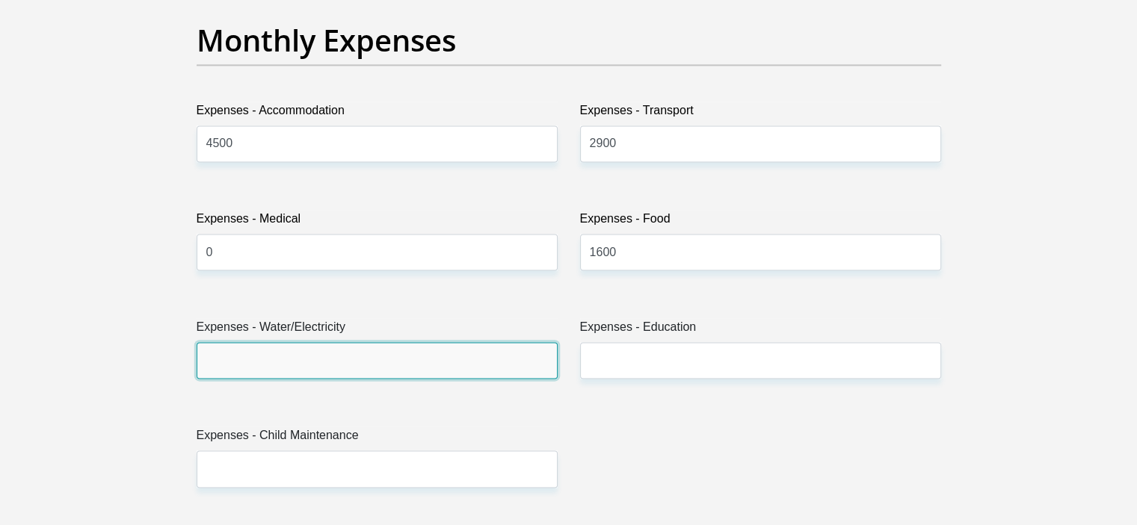
click at [400, 356] on input "Expenses - Water/Electricity" at bounding box center [377, 360] width 361 height 37
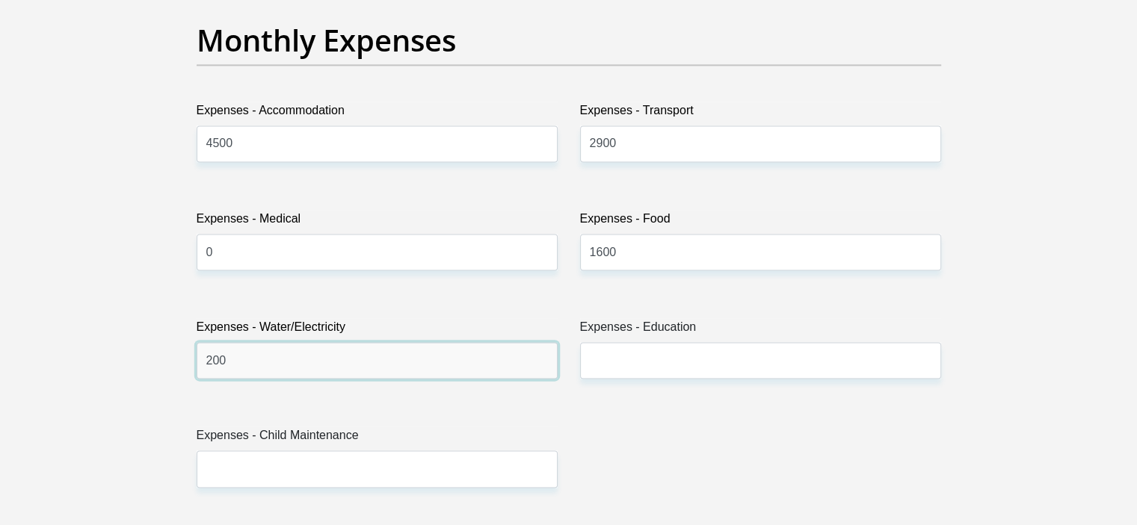
type input "200"
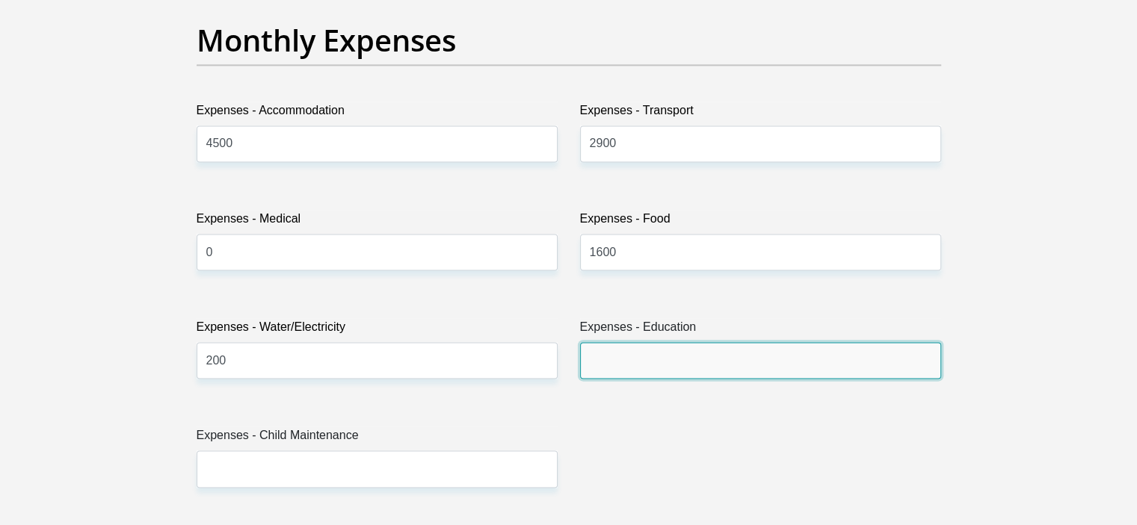
click at [684, 353] on input "Expenses - Education" at bounding box center [760, 360] width 361 height 37
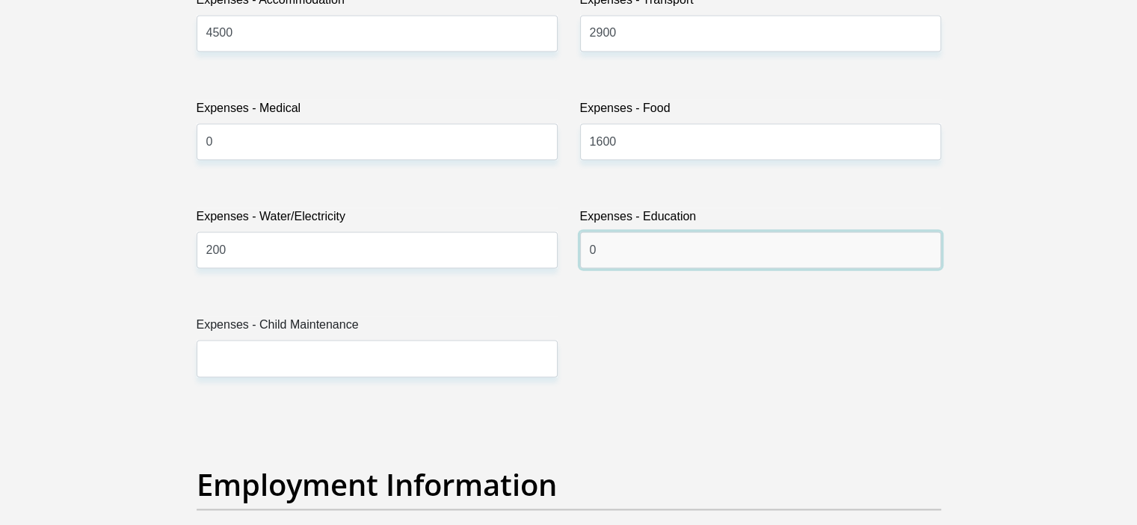
scroll to position [2257, 0]
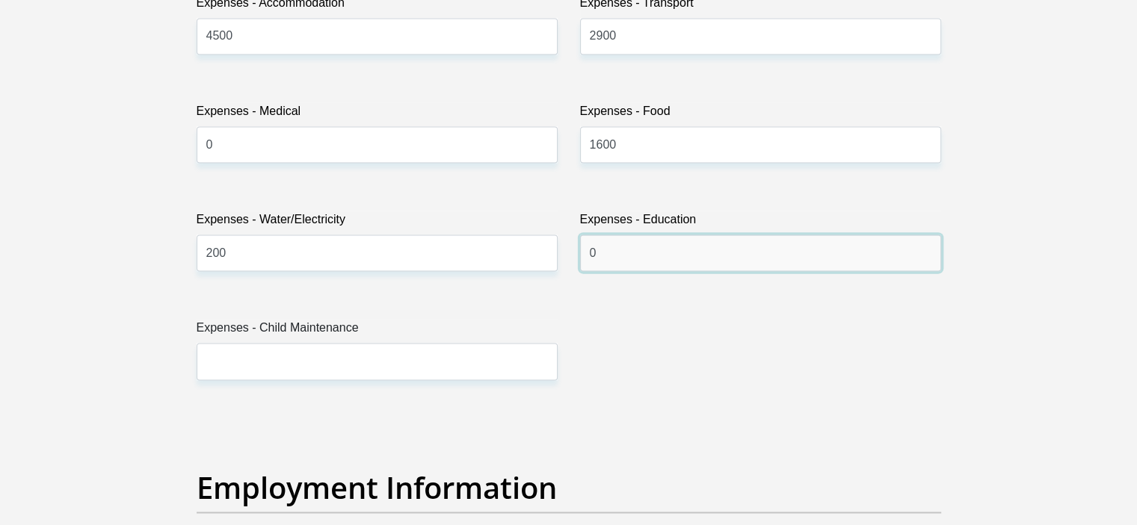
type input "0"
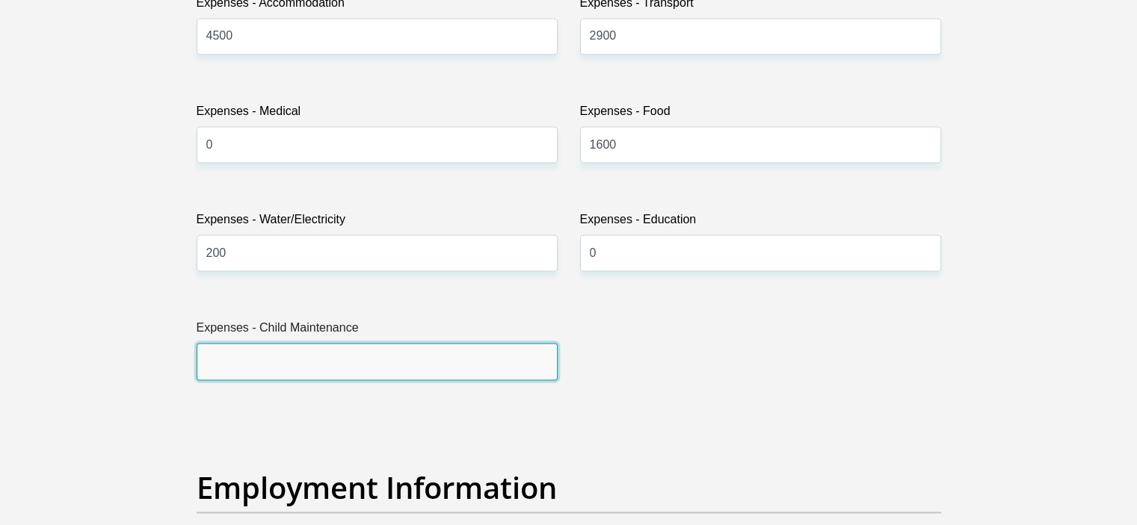
click at [359, 362] on input "Expenses - Child Maintenance" at bounding box center [377, 361] width 361 height 37
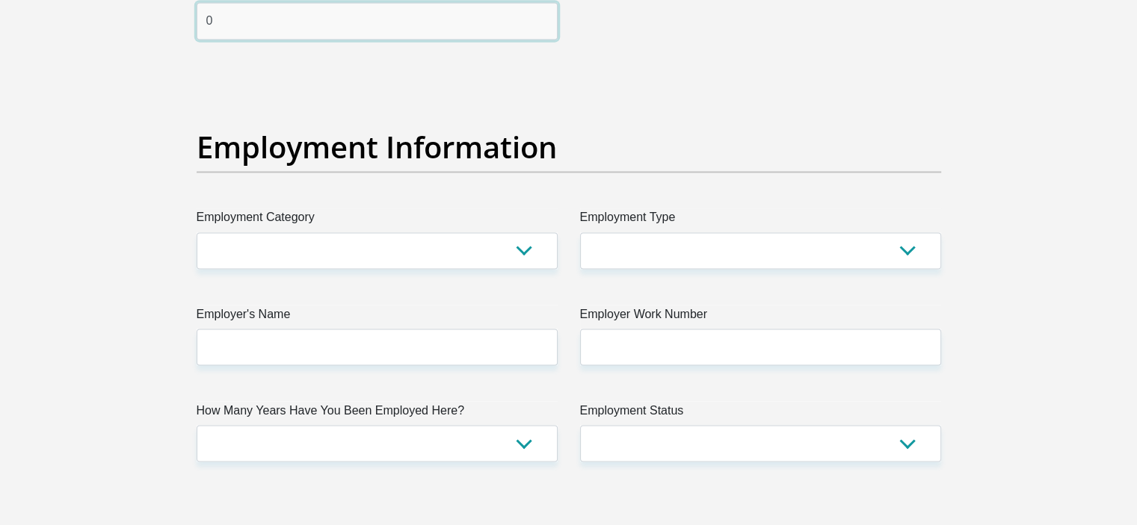
scroll to position [2660, 0]
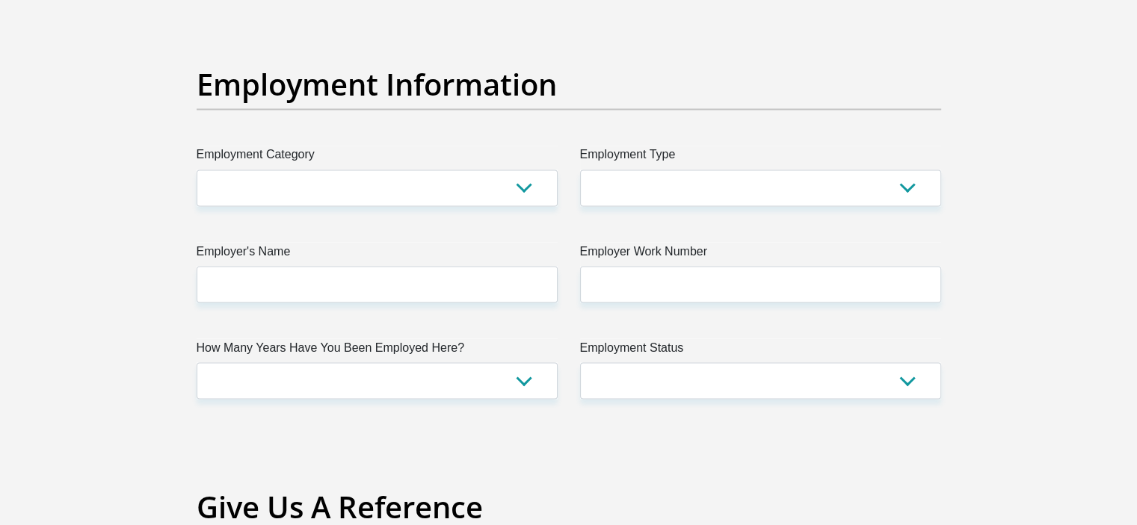
type input "0"
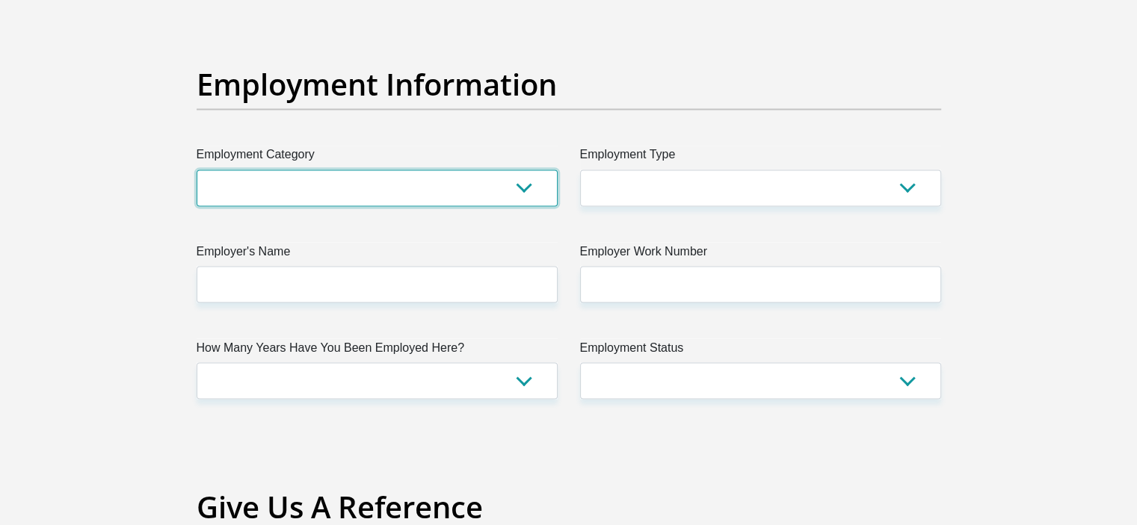
click at [436, 197] on select "AGRICULTURE ALCOHOL & TOBACCO CONSTRUCTION MATERIALS METALLURGY EQUIPMENT FOR R…" at bounding box center [377, 188] width 361 height 37
select select "6"
click at [197, 170] on select "AGRICULTURE ALCOHOL & TOBACCO CONSTRUCTION MATERIALS METALLURGY EQUIPMENT FOR R…" at bounding box center [377, 188] width 361 height 37
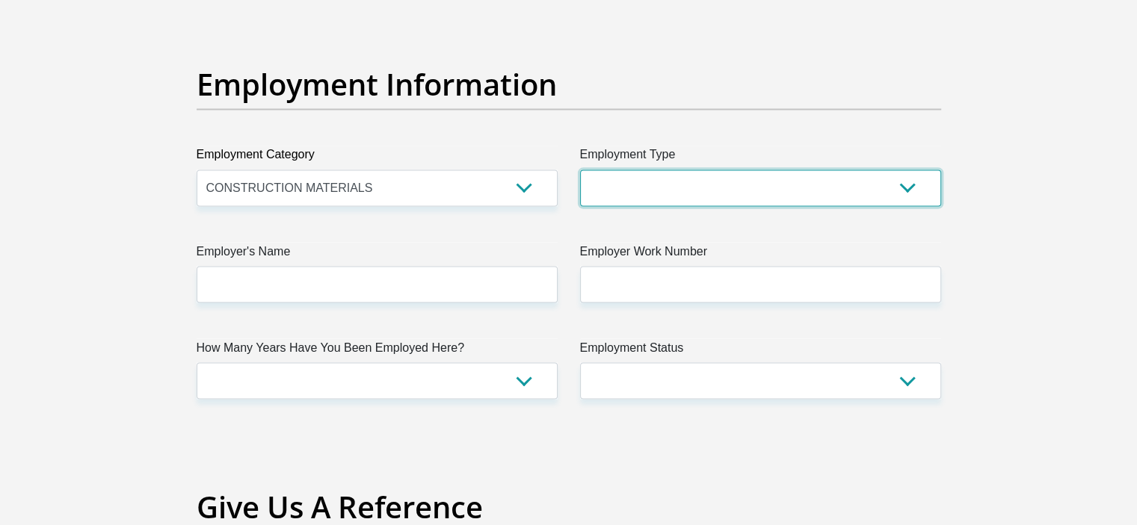
click at [646, 190] on select "College/Lecturer Craft Seller Creative Driver Executive Farmer Forces - Non Com…" at bounding box center [760, 188] width 361 height 37
select select "Manager"
click at [580, 170] on select "College/Lecturer Craft Seller Creative Driver Executive Farmer Forces - Non Com…" at bounding box center [760, 188] width 361 height 37
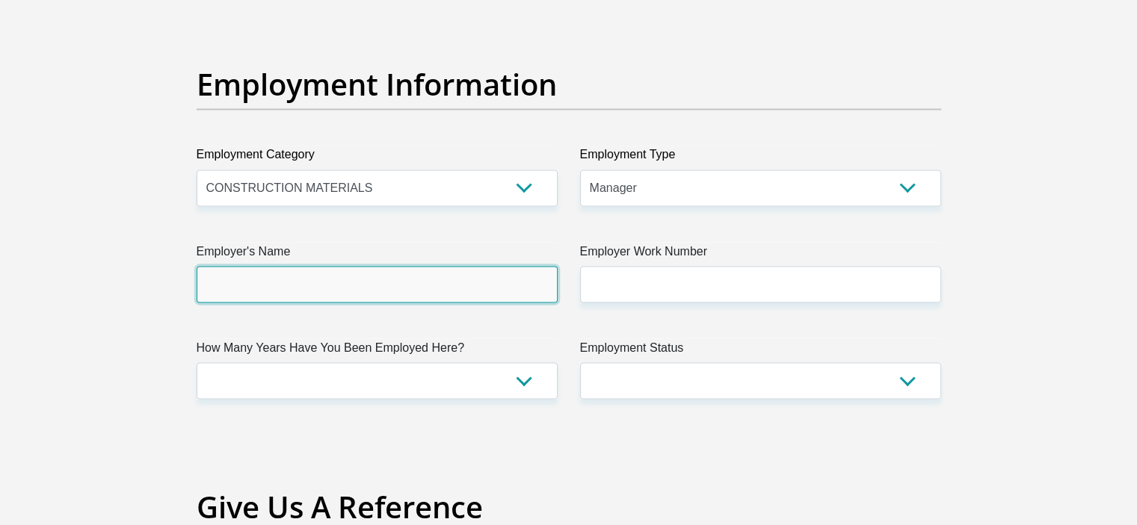
click at [452, 291] on input "Employer's Name" at bounding box center [377, 284] width 361 height 37
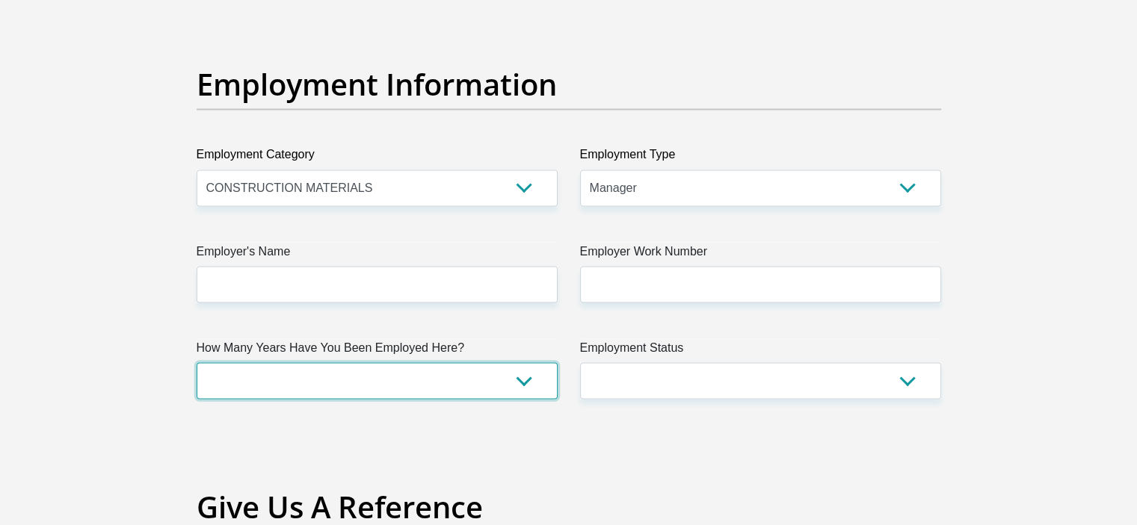
click at [519, 397] on select "less than 1 year 1-3 years 3-5 years 5+ years" at bounding box center [377, 380] width 361 height 37
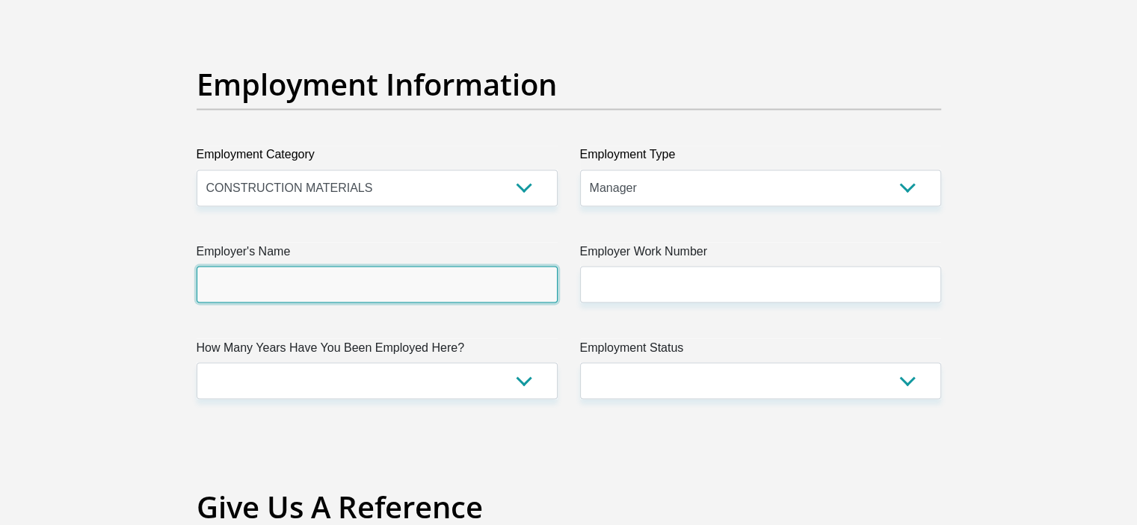
click at [439, 285] on input "Employer's Name" at bounding box center [377, 284] width 361 height 37
click at [246, 280] on input "MaartenLaubscher" at bounding box center [377, 284] width 361 height 37
click at [247, 280] on input "MaartenLaubscher" at bounding box center [377, 284] width 361 height 37
type input "Maarten"
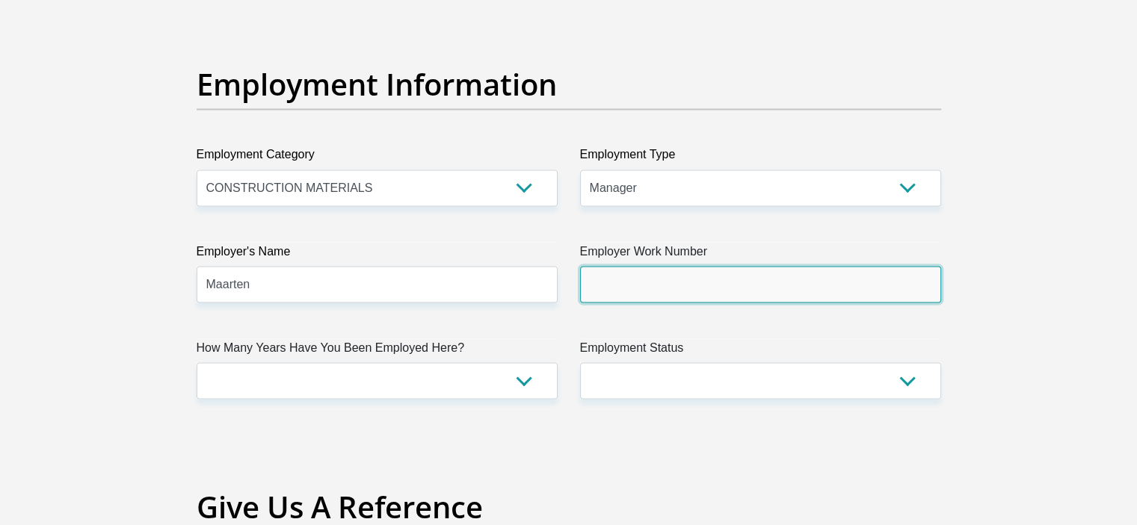
click at [627, 288] on input "Employer Work Number" at bounding box center [760, 284] width 361 height 37
type input "0741078080"
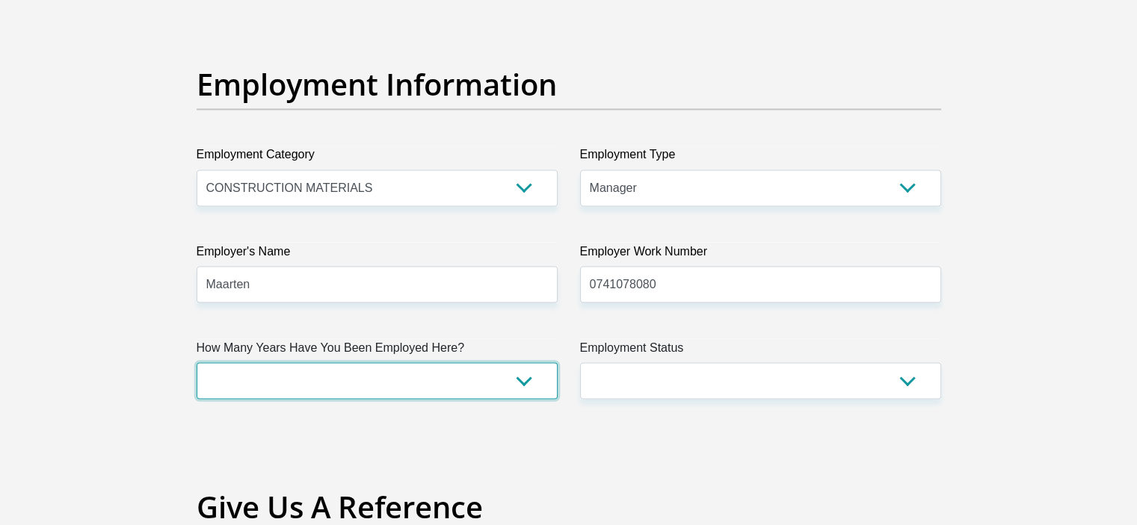
click at [493, 382] on select "less than 1 year 1-3 years 3-5 years 5+ years" at bounding box center [377, 380] width 361 height 37
select select "6"
click at [197, 362] on select "less than 1 year 1-3 years 3-5 years 5+ years" at bounding box center [377, 380] width 361 height 37
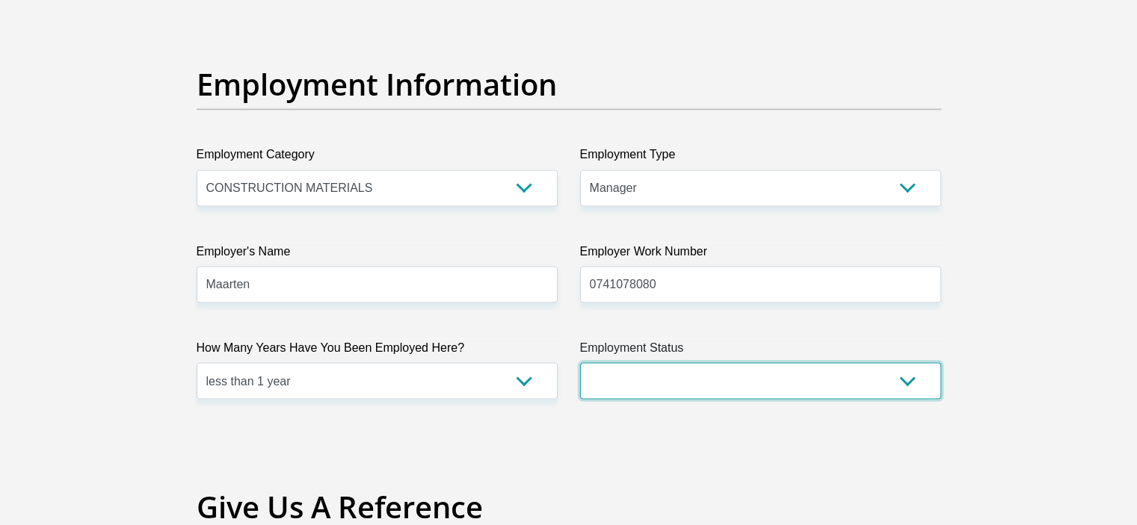
click at [699, 376] on select "Permanent/Full-time Part-time/Casual [DEMOGRAPHIC_DATA] Worker Self-Employed Ho…" at bounding box center [760, 380] width 361 height 37
select select "1"
click at [580, 362] on select "Permanent/Full-time Part-time/Casual [DEMOGRAPHIC_DATA] Worker Self-Employed Ho…" at bounding box center [760, 380] width 361 height 37
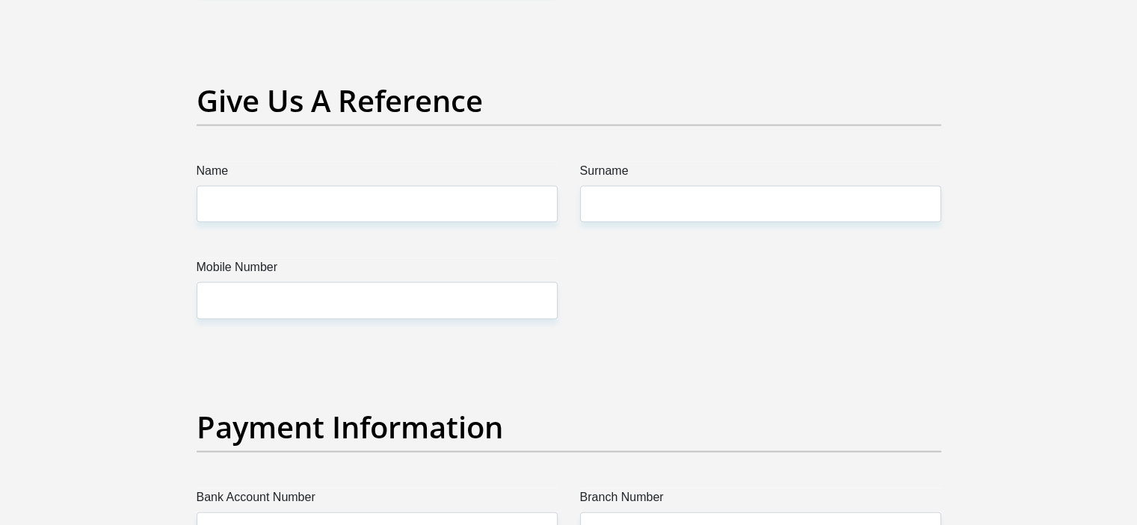
scroll to position [3068, 0]
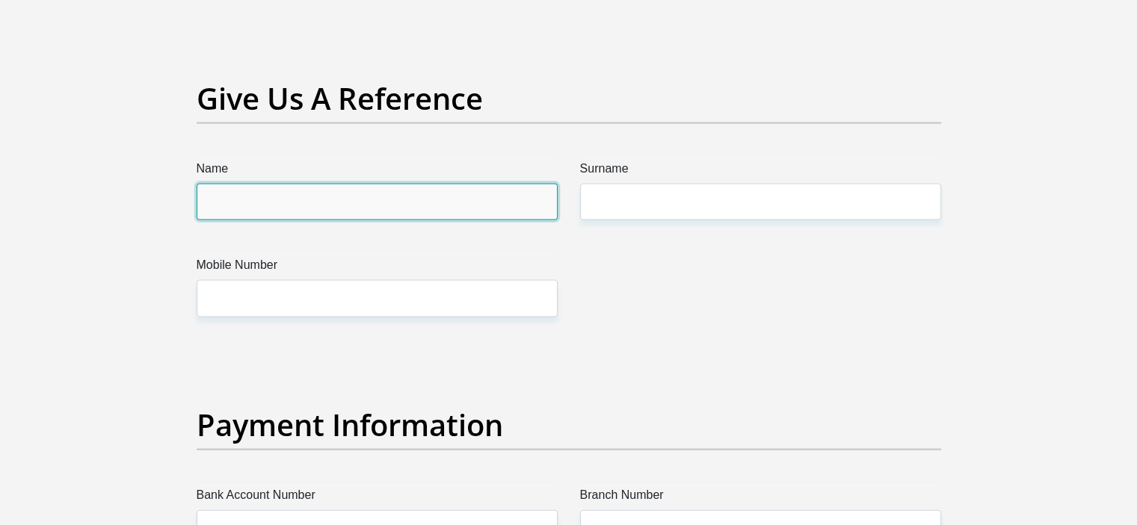
click at [492, 199] on input "Name" at bounding box center [377, 202] width 361 height 37
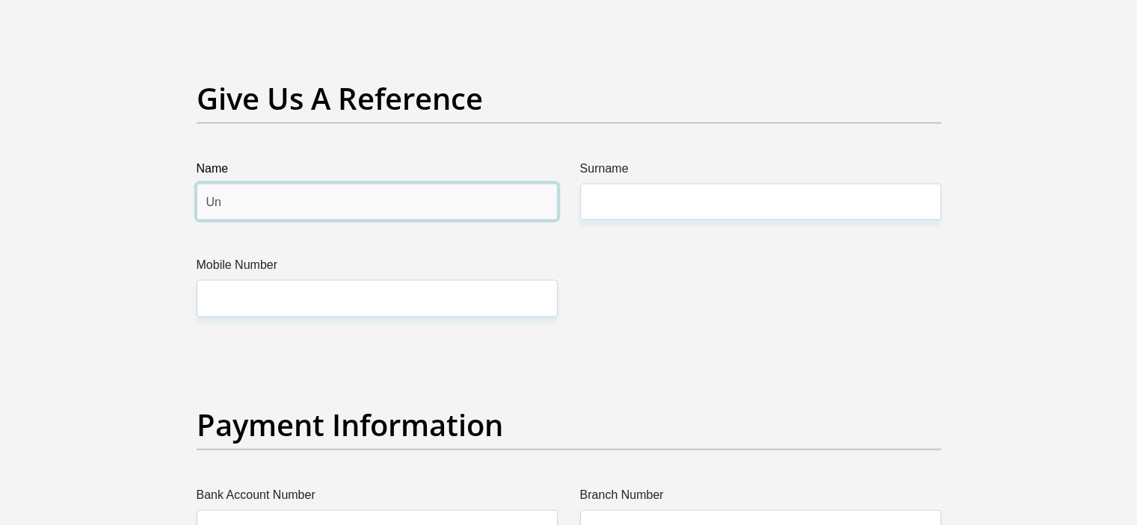
type input "U"
type input "[PERSON_NAME]"
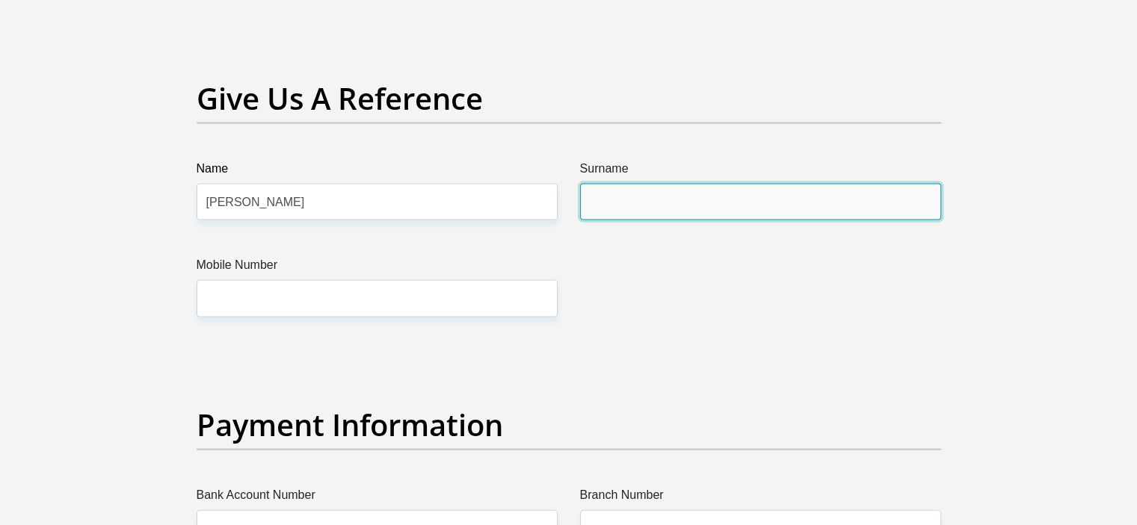
click at [616, 204] on input "Surname" at bounding box center [760, 202] width 361 height 37
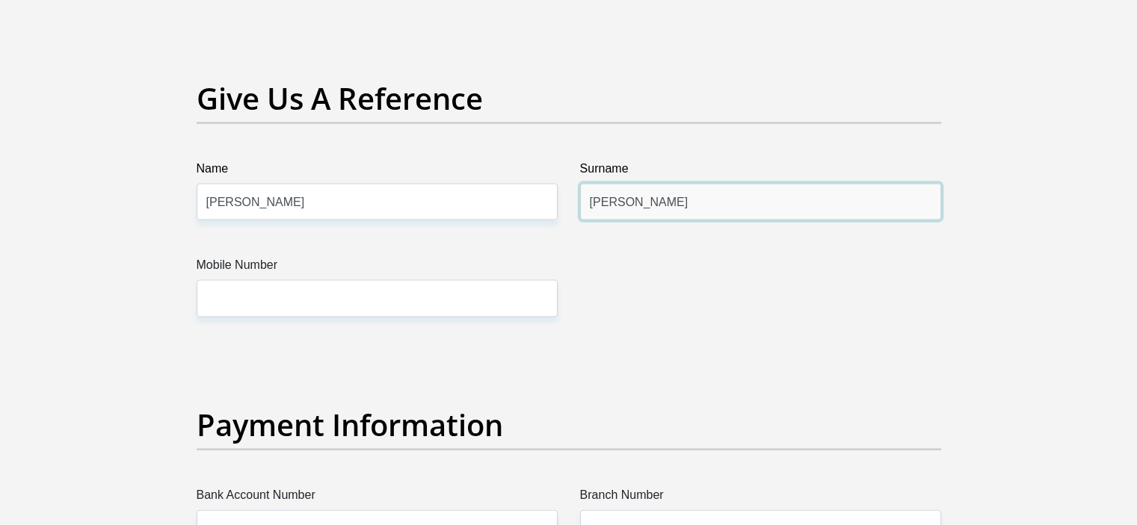
type input "[PERSON_NAME]"
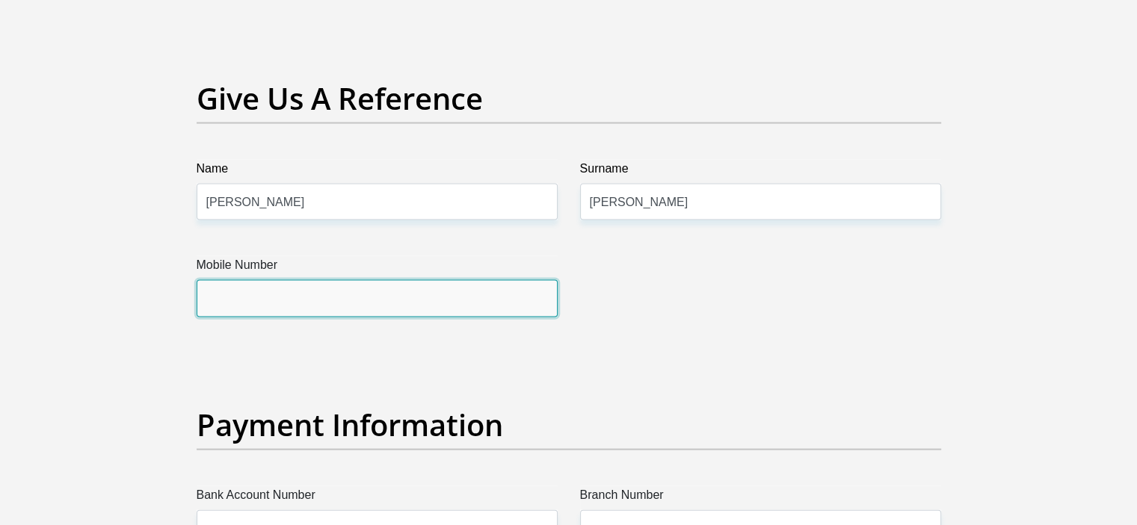
click at [397, 295] on input "Mobile Number" at bounding box center [377, 298] width 361 height 37
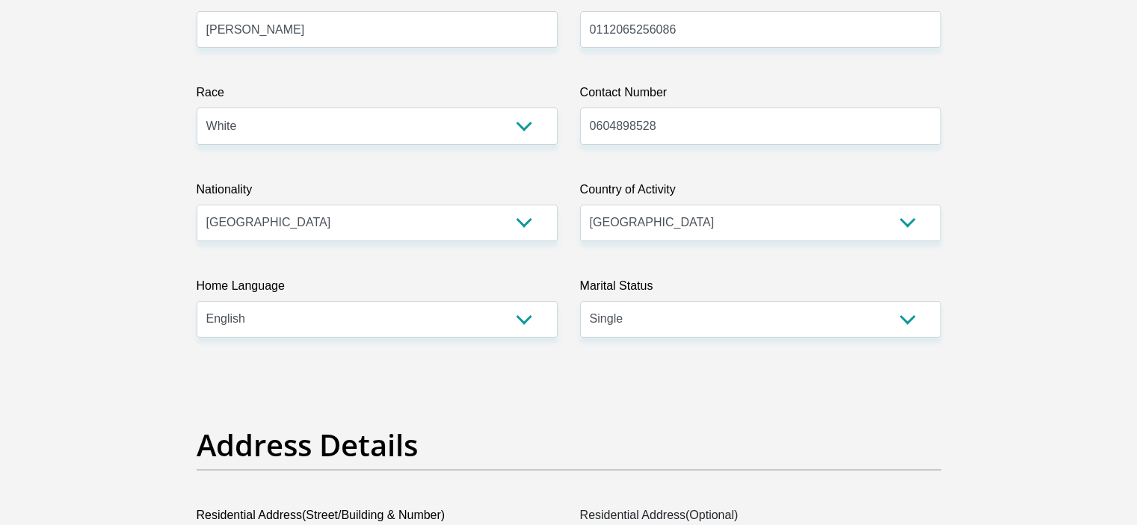
scroll to position [0, 0]
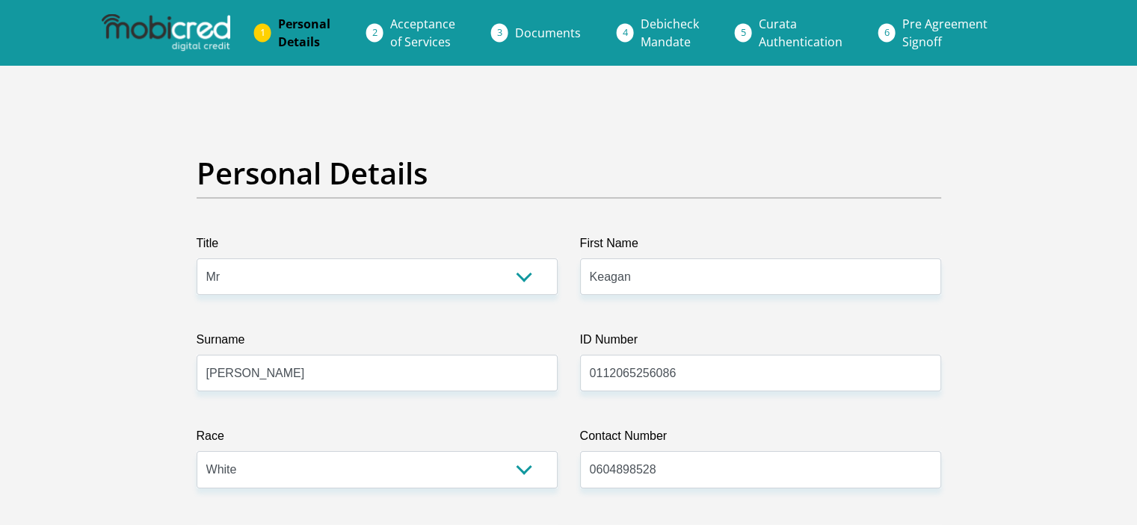
type input "0740336677"
